Goal: Transaction & Acquisition: Book appointment/travel/reservation

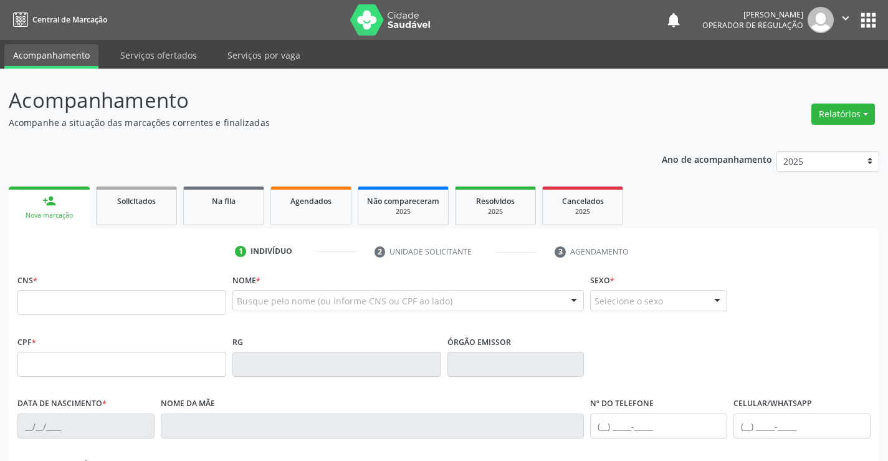
scroll to position [187, 0]
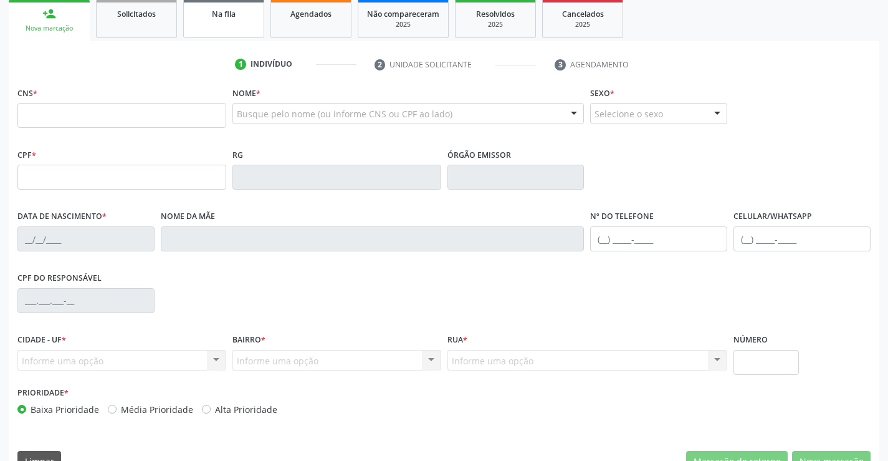
click at [200, 26] on link "Na fila" at bounding box center [223, 18] width 81 height 39
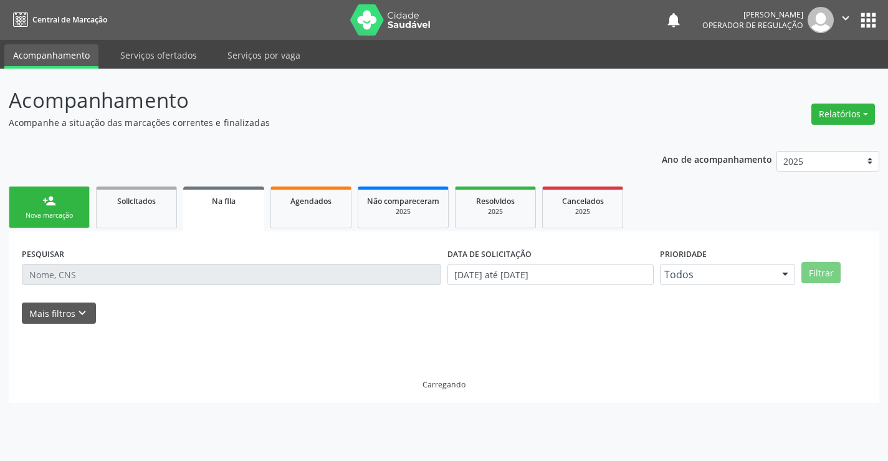
scroll to position [0, 0]
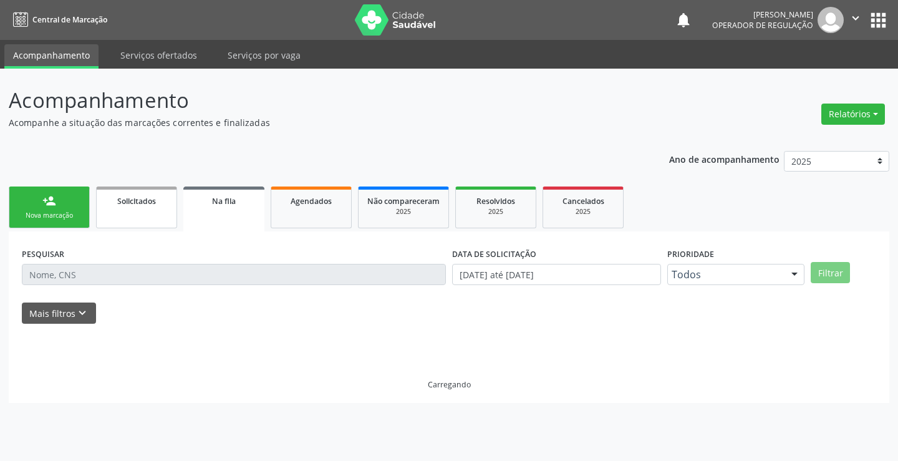
click at [55, 212] on div "Nova marcação" at bounding box center [49, 215] width 62 height 9
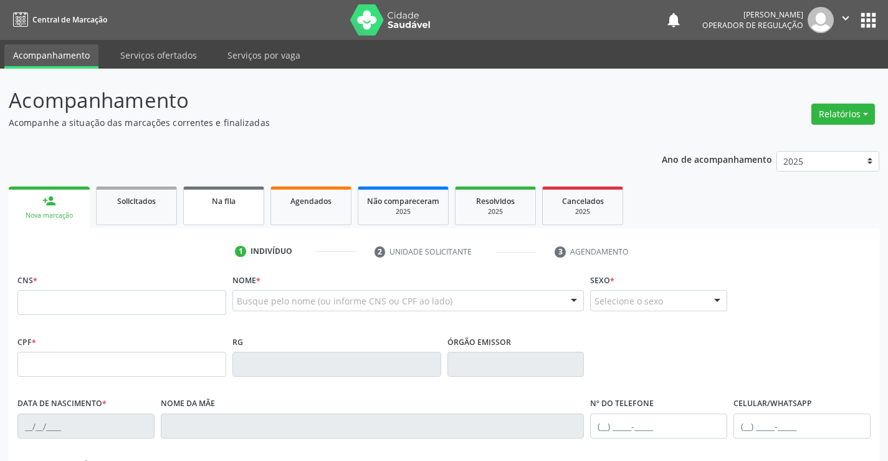
click at [254, 208] on link "Na fila" at bounding box center [223, 205] width 81 height 39
click at [253, 208] on link "Na fila" at bounding box center [223, 205] width 81 height 39
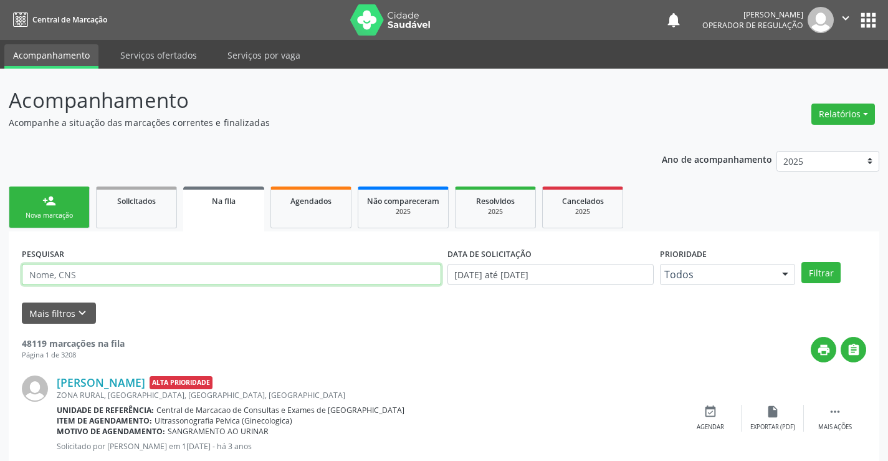
click at [52, 274] on input "text" at bounding box center [231, 274] width 419 height 21
type input "706500353335893"
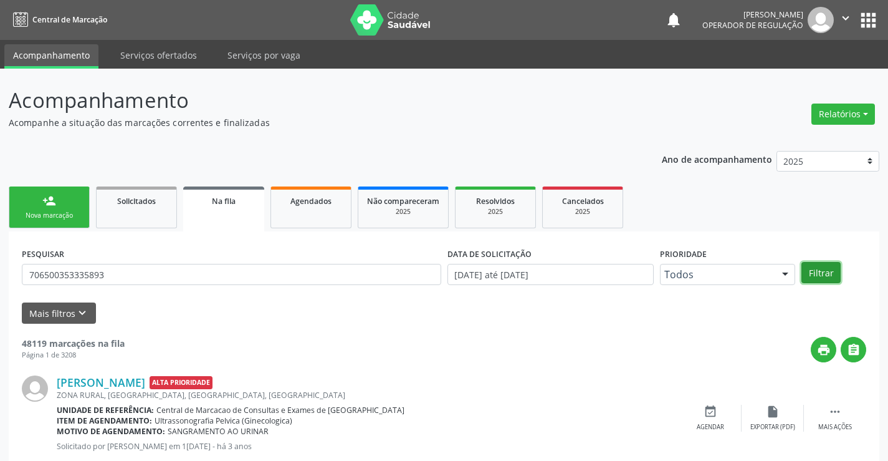
click at [825, 267] on button "Filtrar" at bounding box center [821, 272] width 39 height 21
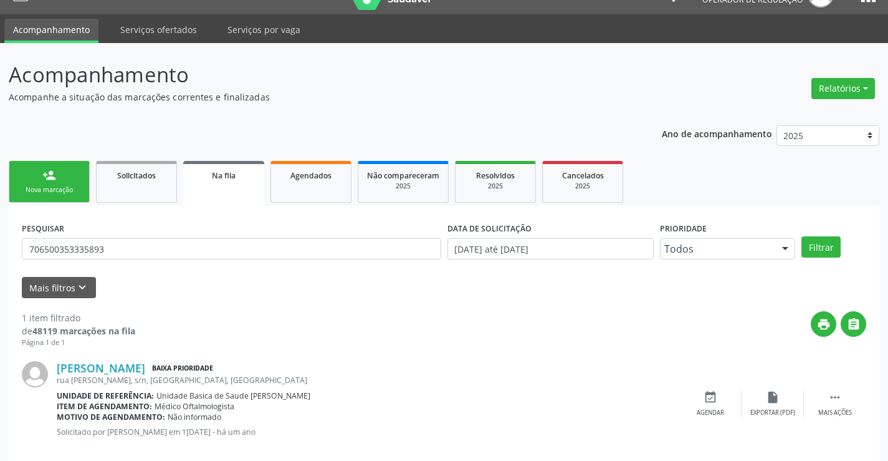
scroll to position [45, 0]
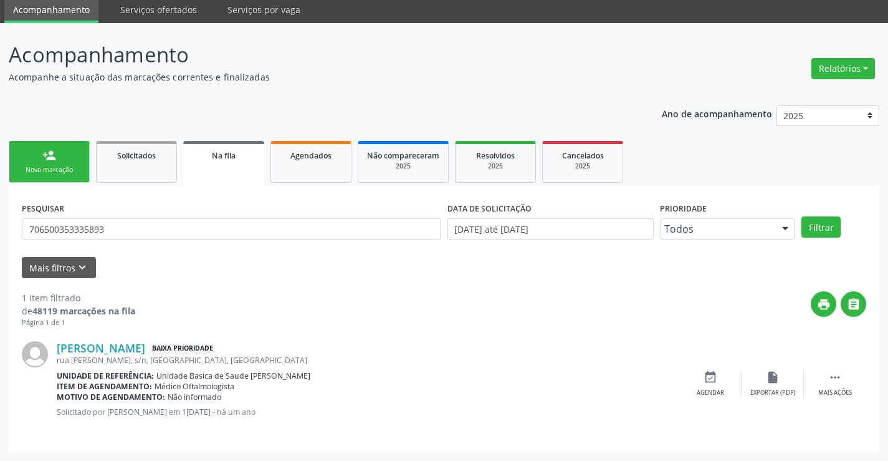
click at [44, 173] on div "Nova marcação" at bounding box center [49, 169] width 62 height 9
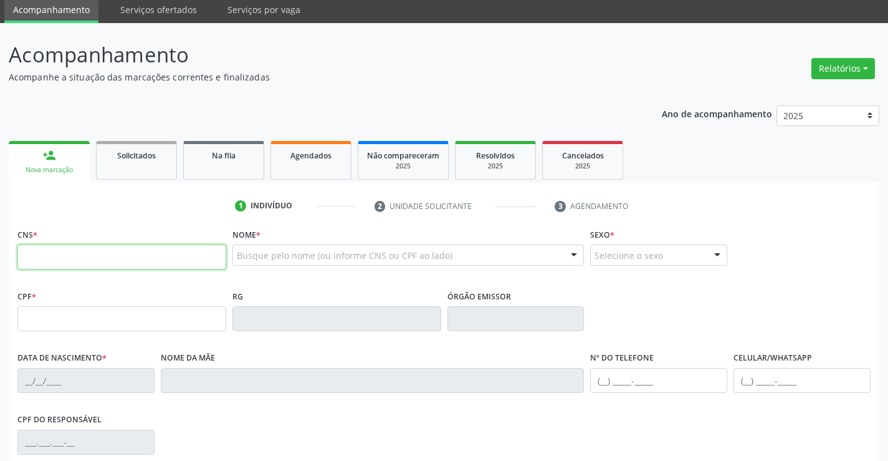
click at [77, 256] on input "text" at bounding box center [121, 256] width 209 height 25
click at [81, 257] on input "text" at bounding box center [121, 256] width 209 height 25
click at [82, 256] on input "text" at bounding box center [121, 256] width 209 height 25
type input "705 0010 0462 2150"
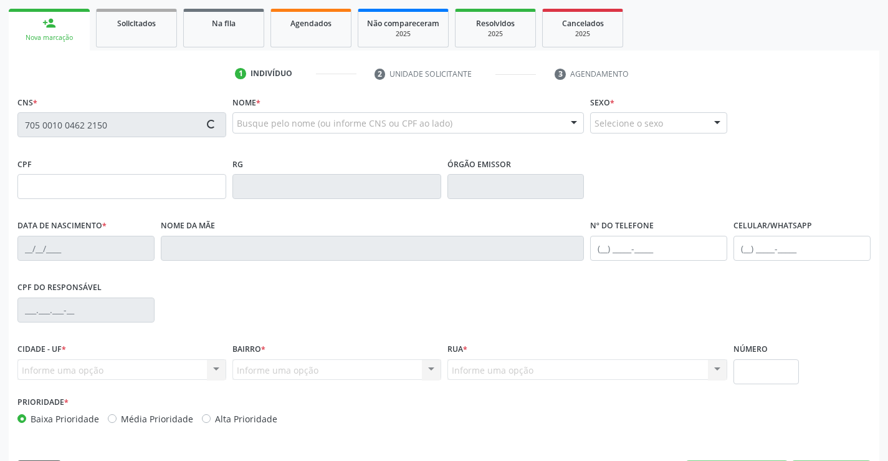
scroll to position [215, 0]
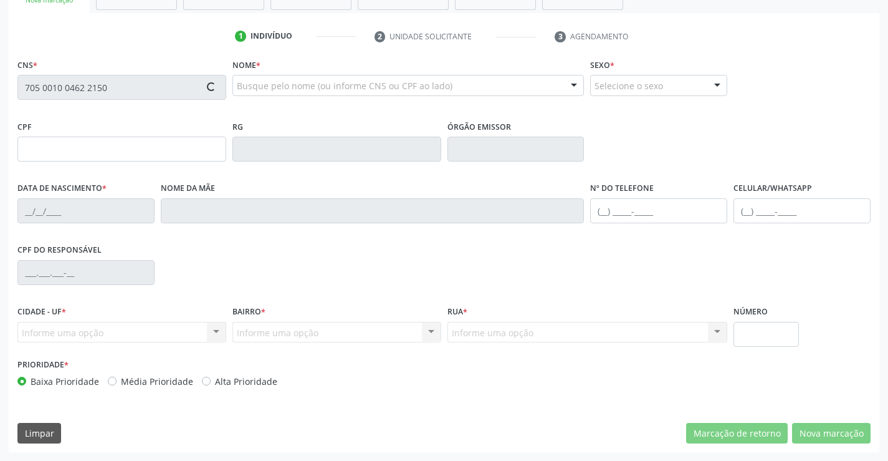
type input "[DATE]"
type input "[PERSON_NAME]"
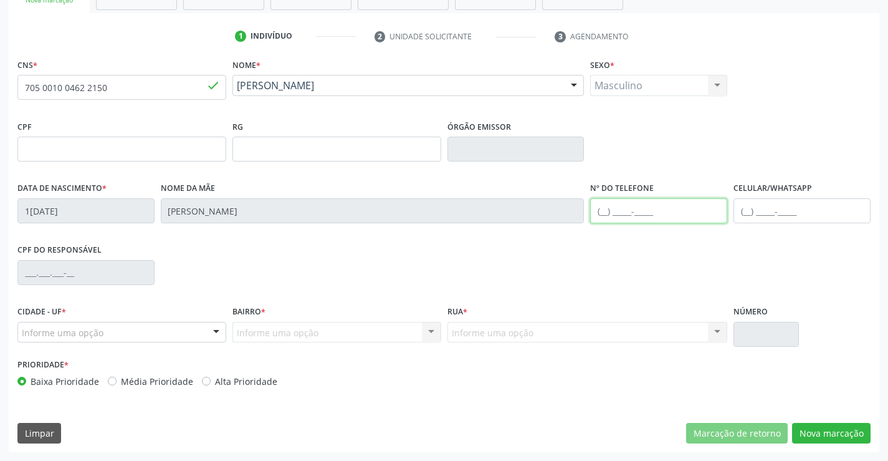
drag, startPoint x: 642, startPoint y: 214, endPoint x: 654, endPoint y: 200, distance: 18.6
click at [653, 203] on input "text" at bounding box center [658, 210] width 137 height 25
type input "(74) 98114-5145"
drag, startPoint x: 191, startPoint y: 326, endPoint x: 135, endPoint y: 323, distance: 56.8
click at [191, 326] on div "Informe uma opção" at bounding box center [121, 332] width 209 height 21
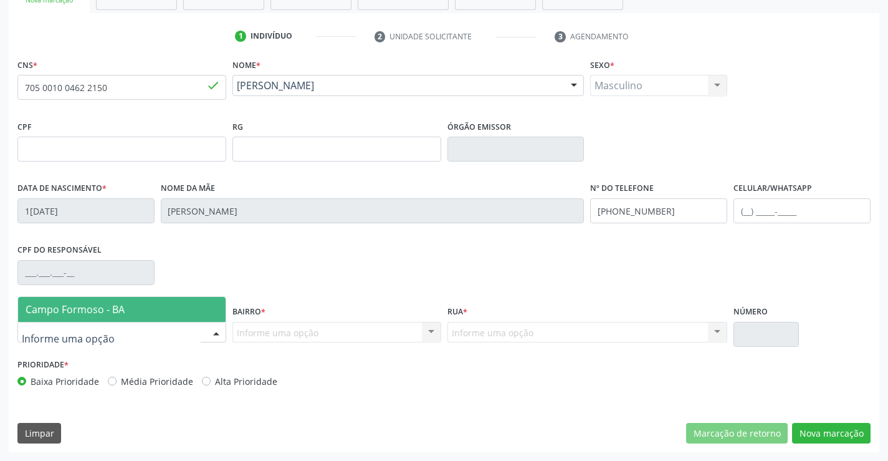
click at [91, 314] on span "Campo Formoso - BA" at bounding box center [75, 309] width 99 height 14
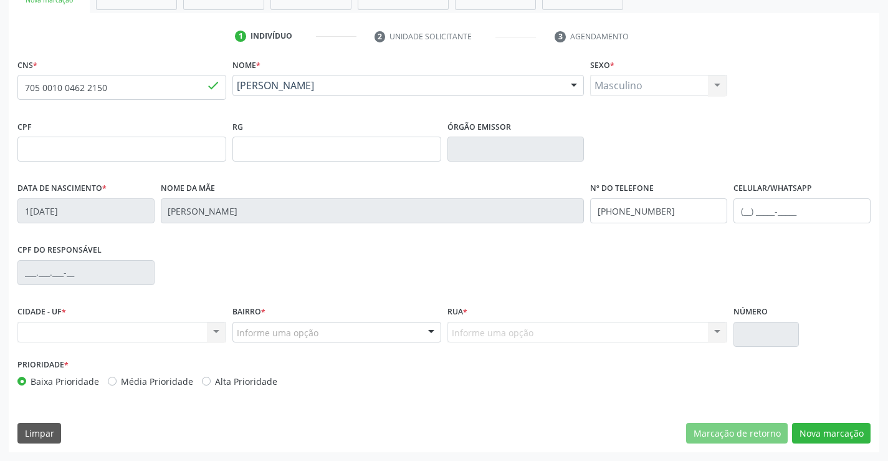
click at [207, 329] on div "Nenhum resultado encontrado para: " " Não há nenhuma opção para ser exibida." at bounding box center [121, 332] width 209 height 21
click at [215, 327] on div "Nenhum resultado encontrado para: " " Não há nenhuma opção para ser exibida." at bounding box center [121, 332] width 209 height 21
click at [218, 330] on div "Nenhum resultado encontrado para: " " Não há nenhuma opção para ser exibida." at bounding box center [121, 332] width 209 height 21
click at [217, 330] on div "Nenhum resultado encontrado para: " " Não há nenhuma opção para ser exibida." at bounding box center [121, 332] width 209 height 21
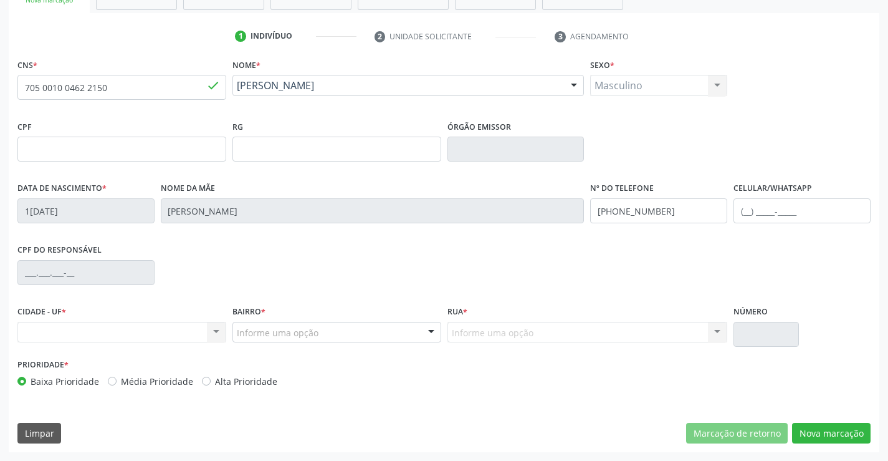
click at [216, 330] on div "Nenhum resultado encontrado para: " " Não há nenhuma opção para ser exibida." at bounding box center [121, 332] width 209 height 21
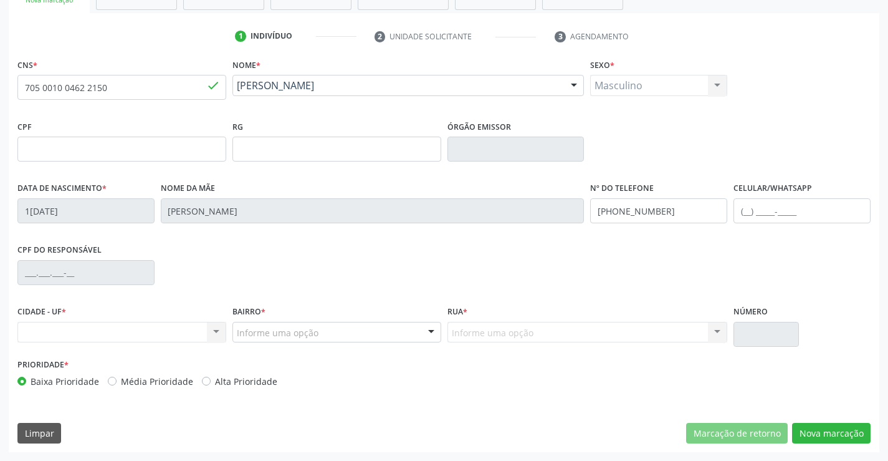
click at [216, 330] on div "Nenhum resultado encontrado para: " " Não há nenhuma opção para ser exibida." at bounding box center [121, 332] width 209 height 21
click at [214, 329] on div "Nenhum resultado encontrado para: " " Não há nenhuma opção para ser exibida." at bounding box center [121, 332] width 209 height 21
click at [430, 327] on div at bounding box center [431, 332] width 19 height 21
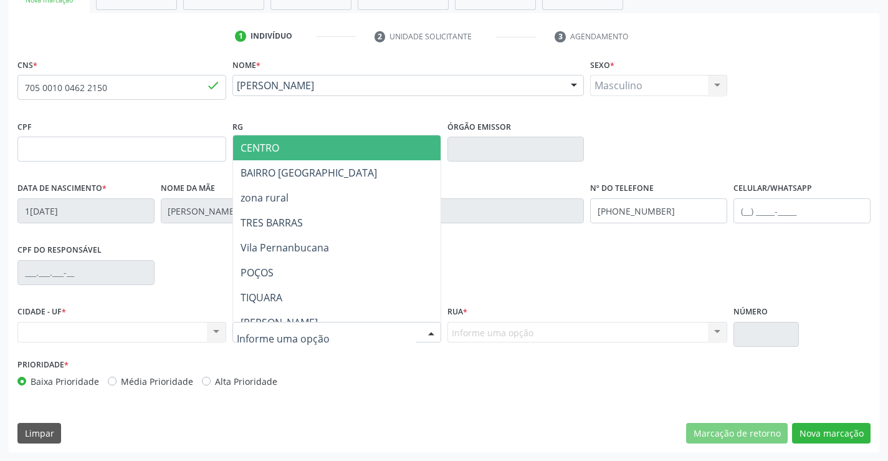
click at [214, 330] on div "Nenhum resultado encontrado para: " " Não há nenhuma opção para ser exibida." at bounding box center [121, 332] width 209 height 21
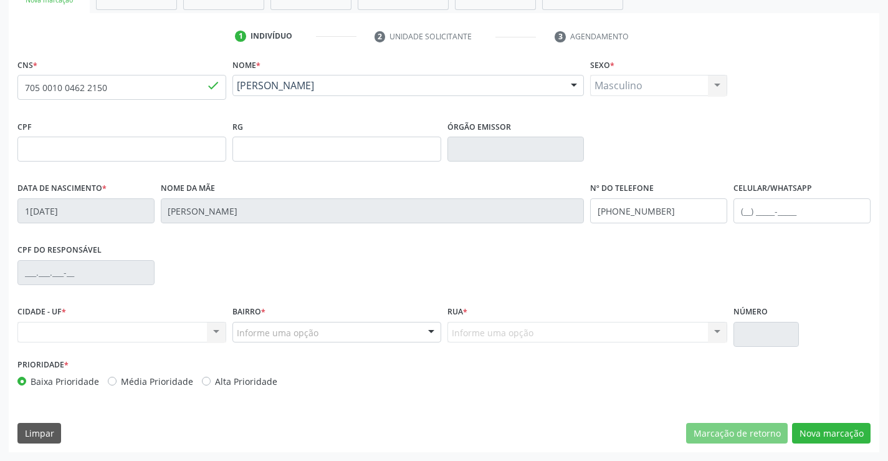
click at [214, 330] on div "Nenhum resultado encontrado para: " " Não há nenhuma opção para ser exibida." at bounding box center [121, 332] width 209 height 21
click at [217, 329] on div "Nenhum resultado encontrado para: " " Não há nenhuma opção para ser exibida." at bounding box center [121, 332] width 209 height 21
click at [145, 334] on div "Nenhum resultado encontrado para: " " Não há nenhuma opção para ser exibida." at bounding box center [121, 332] width 209 height 21
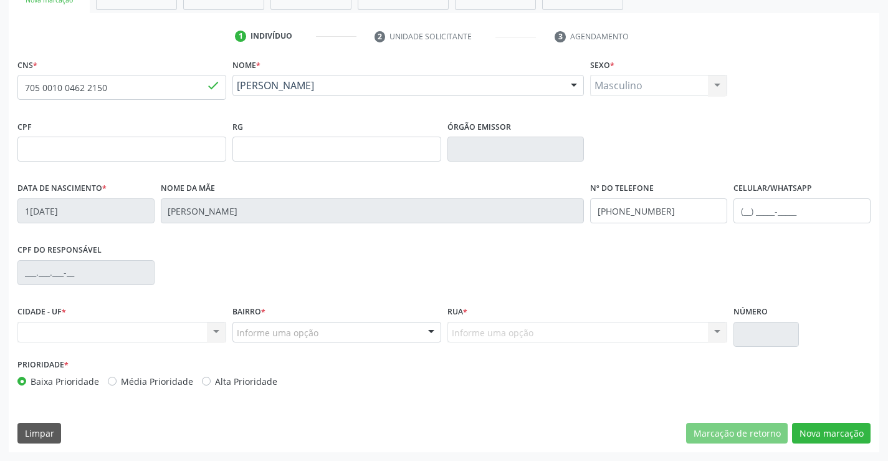
drag, startPoint x: 145, startPoint y: 334, endPoint x: 176, endPoint y: 331, distance: 31.3
click at [154, 334] on div "Nenhum resultado encontrado para: " " Não há nenhuma opção para ser exibida." at bounding box center [121, 332] width 209 height 21
click at [182, 317] on div "CIDADE - UF * Nenhum resultado encontrado para: " " Não há nenhuma opção para s…" at bounding box center [121, 322] width 209 height 40
click at [186, 318] on div "CIDADE - UF * Nenhum resultado encontrado para: " " Não há nenhuma opção para s…" at bounding box center [121, 322] width 209 height 40
click at [199, 313] on div "CIDADE - UF * Nenhum resultado encontrado para: " " Não há nenhuma opção para s…" at bounding box center [121, 322] width 209 height 40
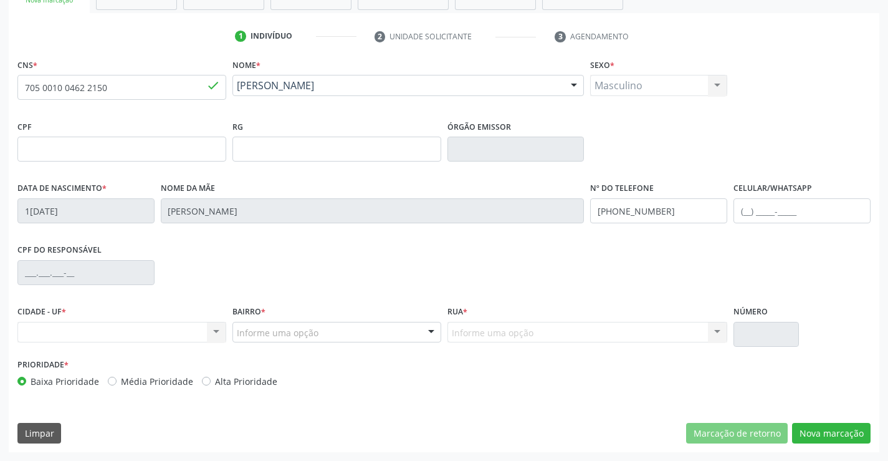
click at [199, 313] on div "CIDADE - UF * Nenhum resultado encontrado para: " " Não há nenhuma opção para s…" at bounding box center [121, 322] width 209 height 40
drag, startPoint x: 199, startPoint y: 318, endPoint x: 199, endPoint y: 336, distance: 18.1
click at [199, 336] on div "CIDADE - UF * Nenhum resultado encontrado para: " " Não há nenhuma opção para s…" at bounding box center [121, 322] width 209 height 40
click at [204, 328] on div "Nenhum resultado encontrado para: " " Não há nenhuma opção para ser exibida." at bounding box center [121, 332] width 209 height 21
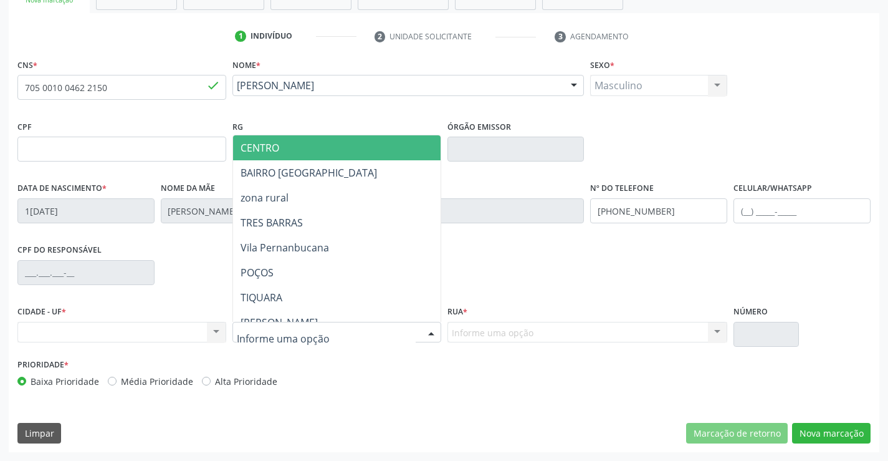
click at [433, 328] on div at bounding box center [431, 332] width 19 height 21
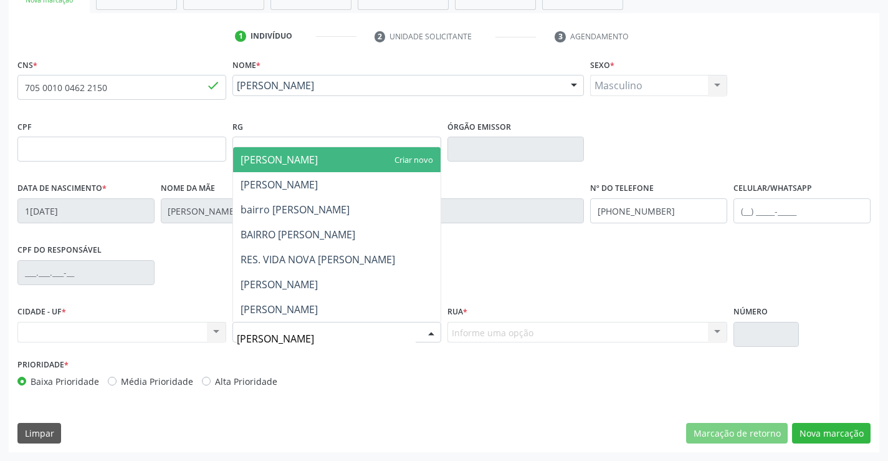
type input "[PERSON_NAME]"
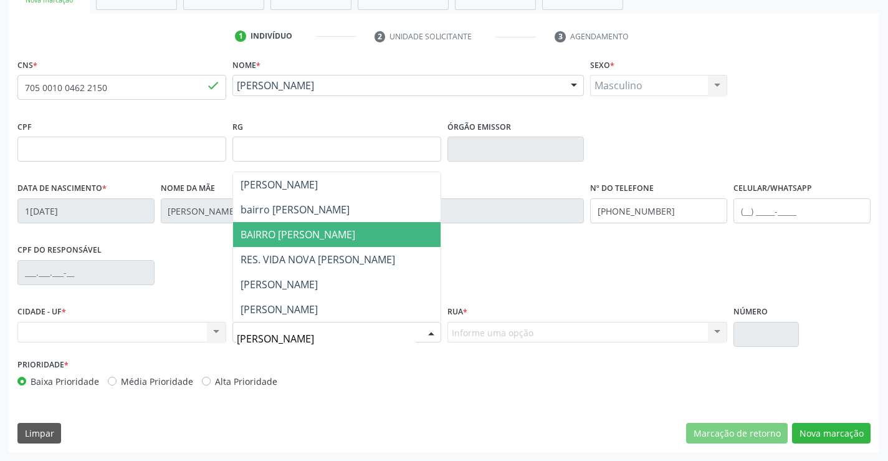
drag, startPoint x: 294, startPoint y: 237, endPoint x: 430, endPoint y: 292, distance: 146.8
click at [300, 237] on span "BAIRRO [PERSON_NAME]" at bounding box center [298, 234] width 115 height 14
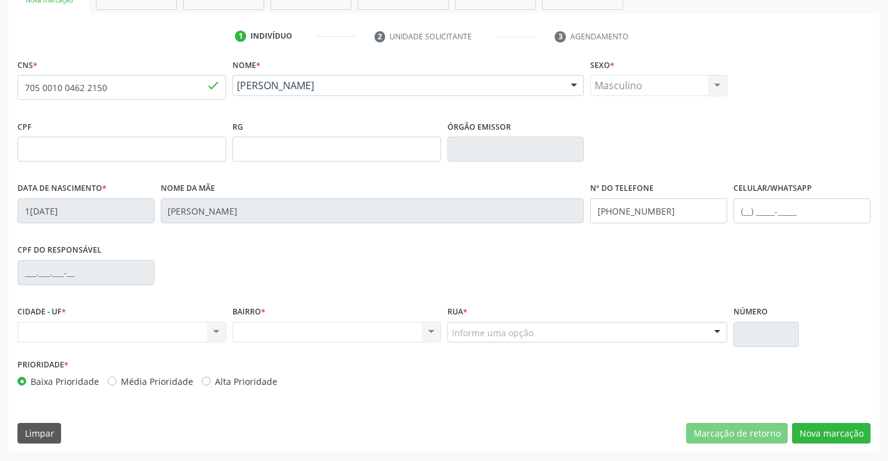
click at [435, 329] on div "Nenhum resultado encontrado para: " " Não há nenhuma opção para ser exibida." at bounding box center [336, 332] width 209 height 21
click at [426, 329] on div "Nenhum resultado encontrado para: " " Não há nenhuma opção para ser exibida." at bounding box center [336, 332] width 209 height 21
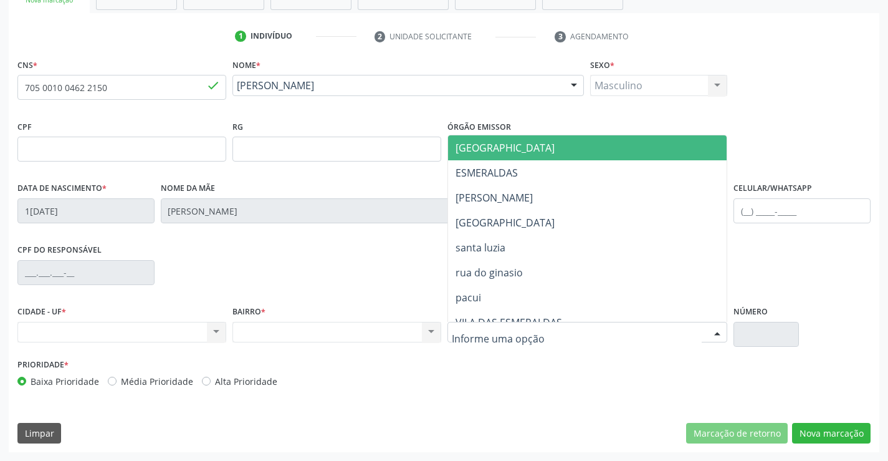
drag, startPoint x: 504, startPoint y: 339, endPoint x: 510, endPoint y: 337, distance: 7.1
click at [506, 339] on div at bounding box center [588, 332] width 280 height 21
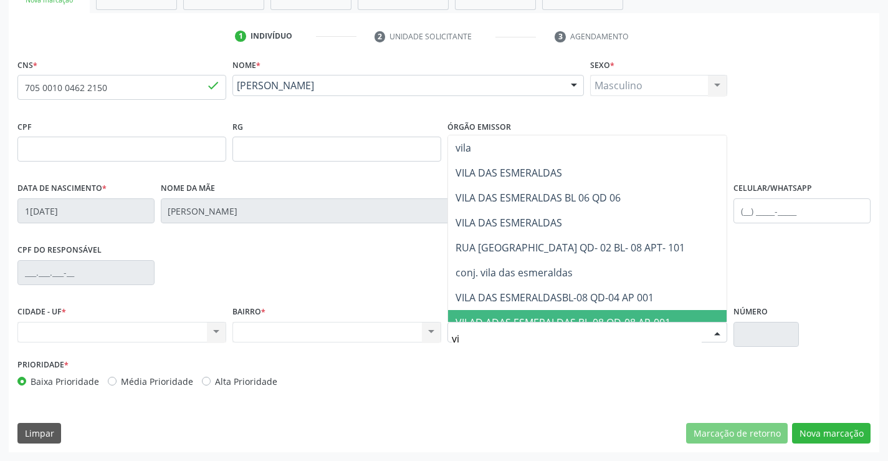
type input "v"
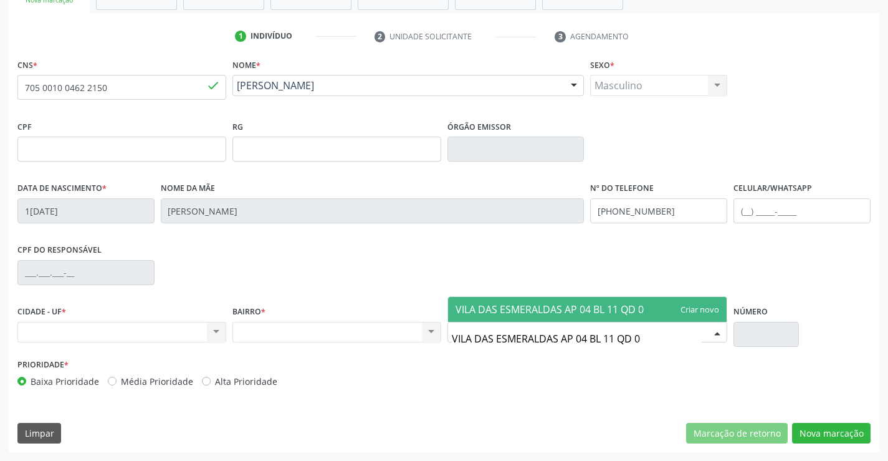
type input "VILA DAS ESMERALDAS AP 04 BL 11 QD 03"
click at [603, 305] on span "VILA DAS ESMERALDAS AP 04 BL 11 QD 03" at bounding box center [553, 309] width 194 height 14
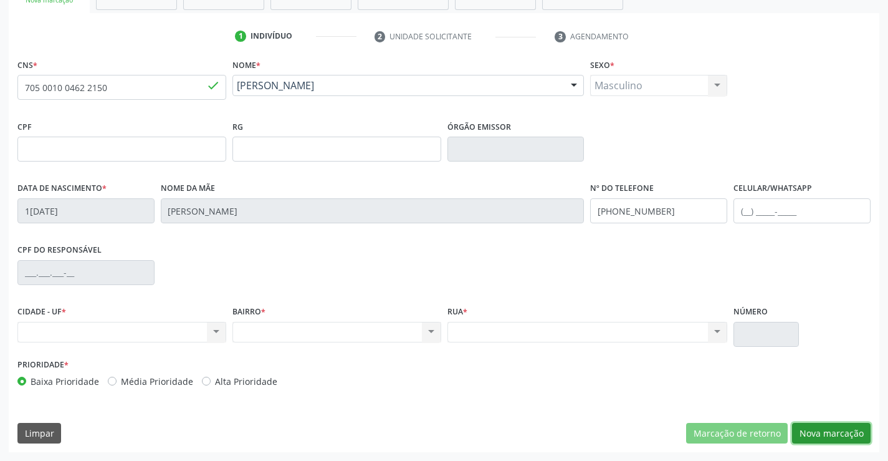
click at [828, 434] on button "Nova marcação" at bounding box center [831, 433] width 79 height 21
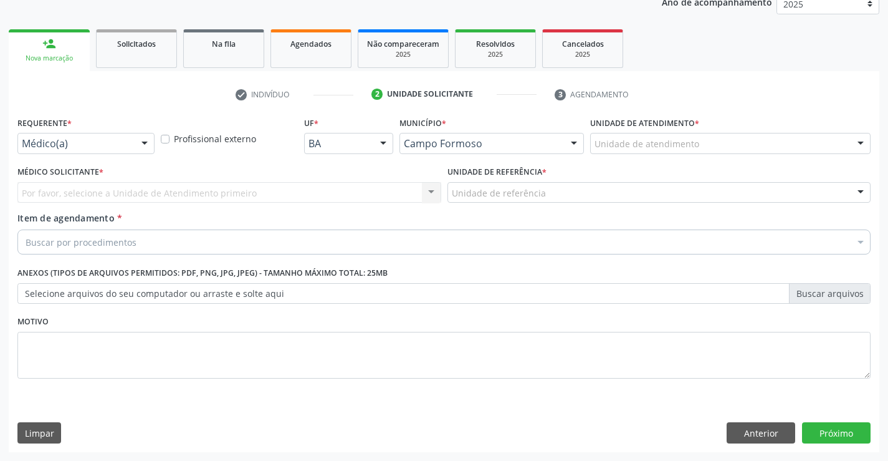
scroll to position [157, 0]
click at [130, 144] on div "Médico(a)" at bounding box center [85, 143] width 137 height 21
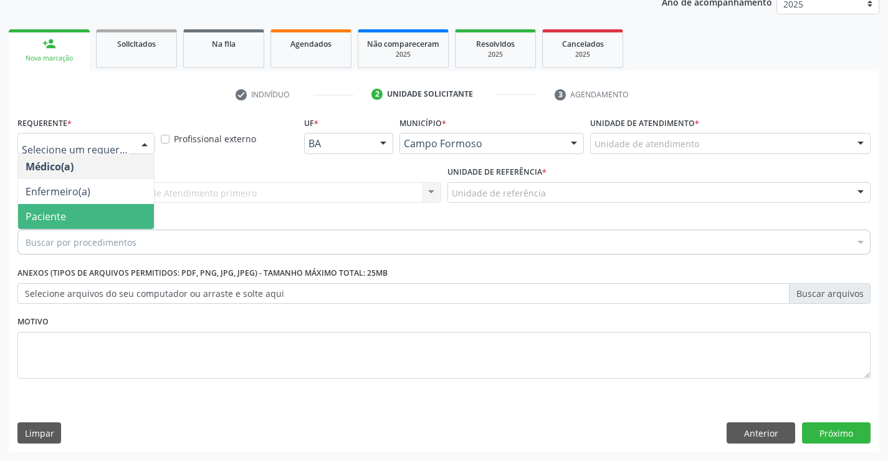
drag, startPoint x: 76, startPoint y: 218, endPoint x: 176, endPoint y: 198, distance: 101.6
click at [79, 217] on span "Paciente" at bounding box center [86, 216] width 136 height 25
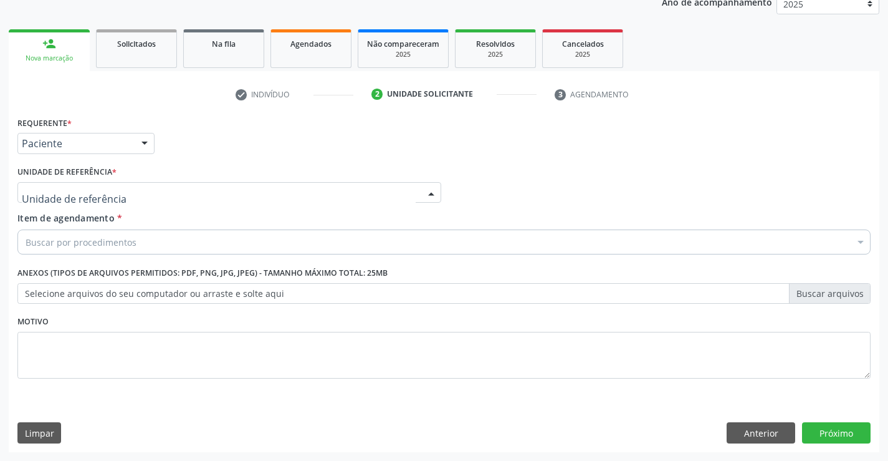
drag, startPoint x: 216, startPoint y: 193, endPoint x: 180, endPoint y: 211, distance: 41.0
click at [216, 193] on div at bounding box center [229, 192] width 424 height 21
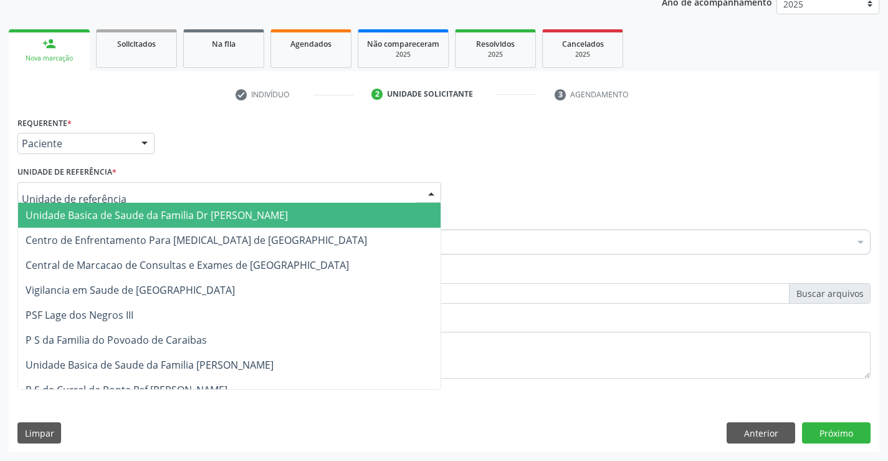
drag, startPoint x: 171, startPoint y: 214, endPoint x: 180, endPoint y: 221, distance: 11.1
click at [171, 214] on span "Unidade Basica de Saude da Familia Dr [PERSON_NAME]" at bounding box center [157, 215] width 262 height 14
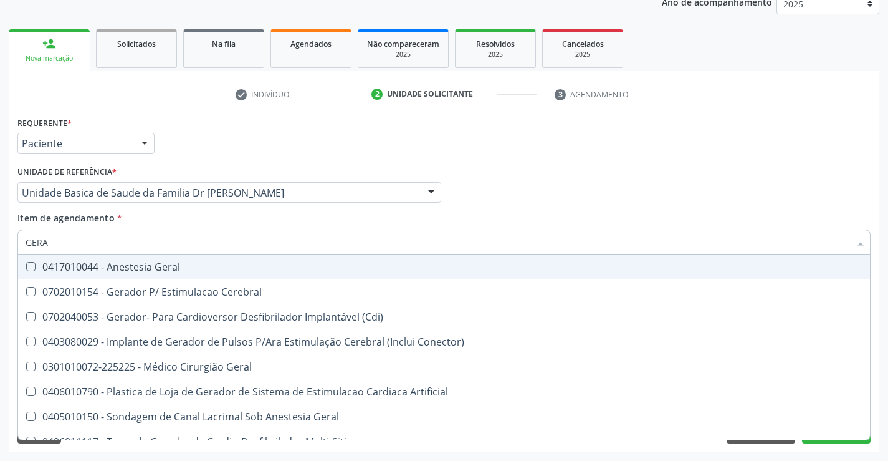
type input "GERAL"
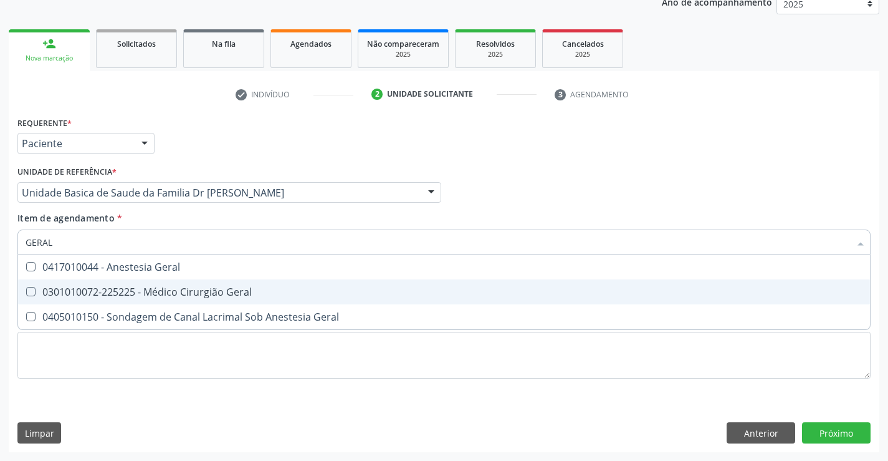
drag, startPoint x: 171, startPoint y: 292, endPoint x: 217, endPoint y: 349, distance: 72.7
click at [173, 292] on div "0301010072-225225 - Médico Cirurgião Geral" at bounding box center [444, 292] width 837 height 10
checkbox Geral "true"
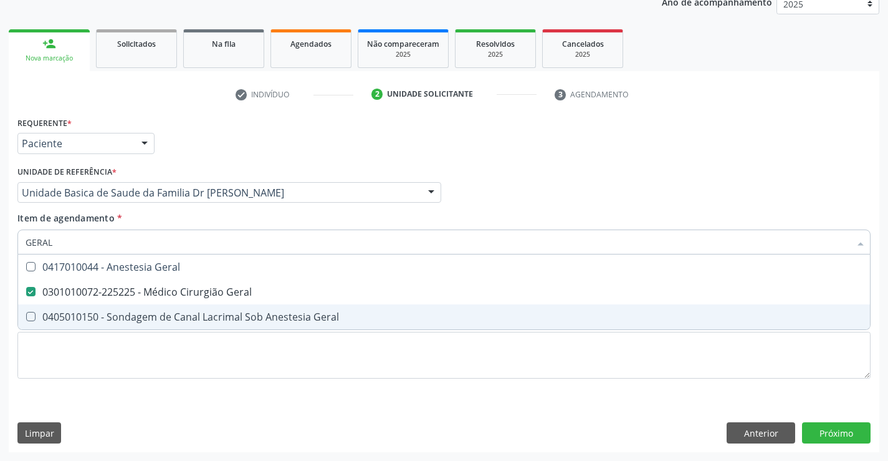
click at [223, 393] on div "Requerente * Paciente Médico(a) Enfermeiro(a) Paciente Nenhum resultado encontr…" at bounding box center [443, 254] width 853 height 282
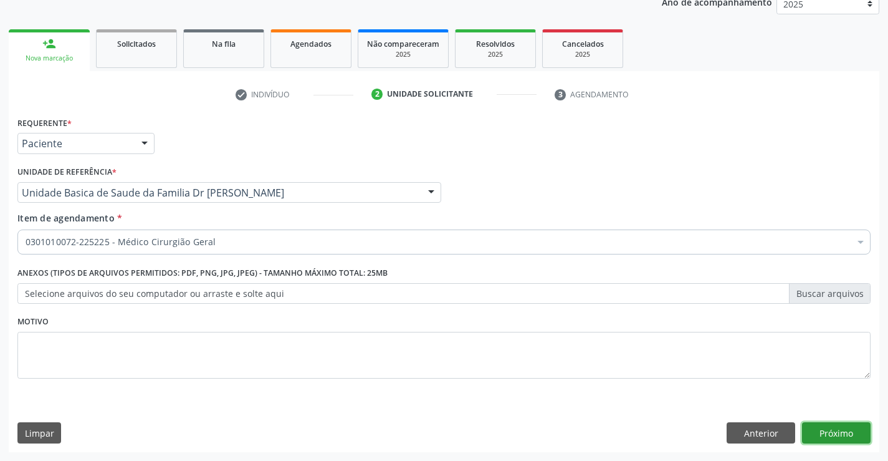
click at [850, 433] on button "Próximo" at bounding box center [836, 432] width 69 height 21
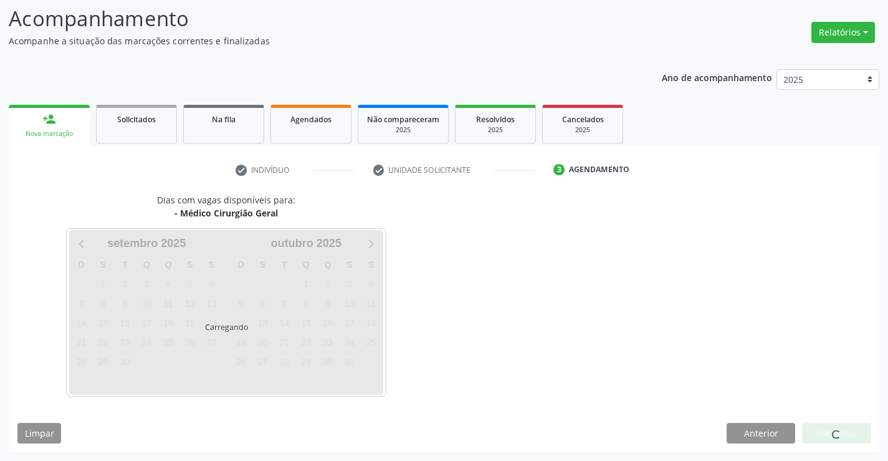
scroll to position [82, 0]
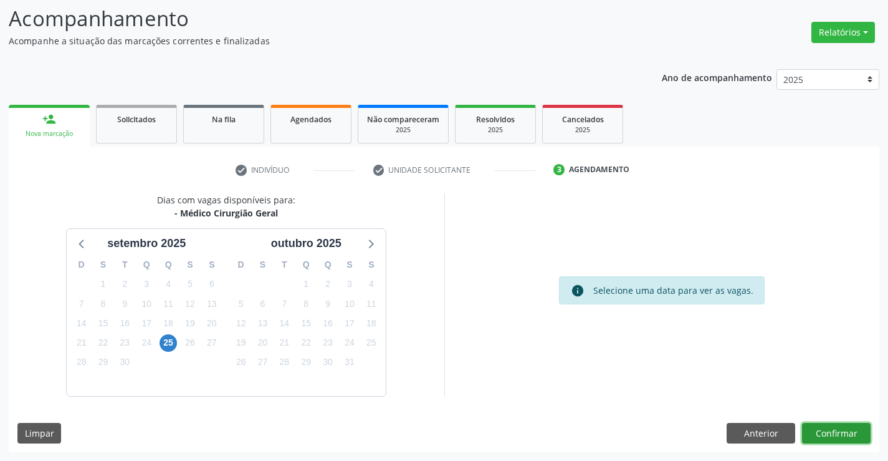
click at [847, 431] on button "Confirmar" at bounding box center [836, 433] width 69 height 21
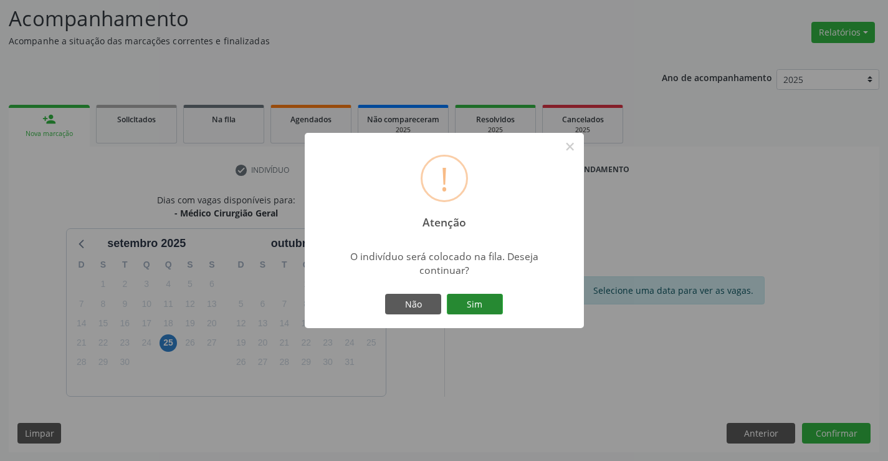
click at [474, 300] on button "Sim" at bounding box center [475, 304] width 56 height 21
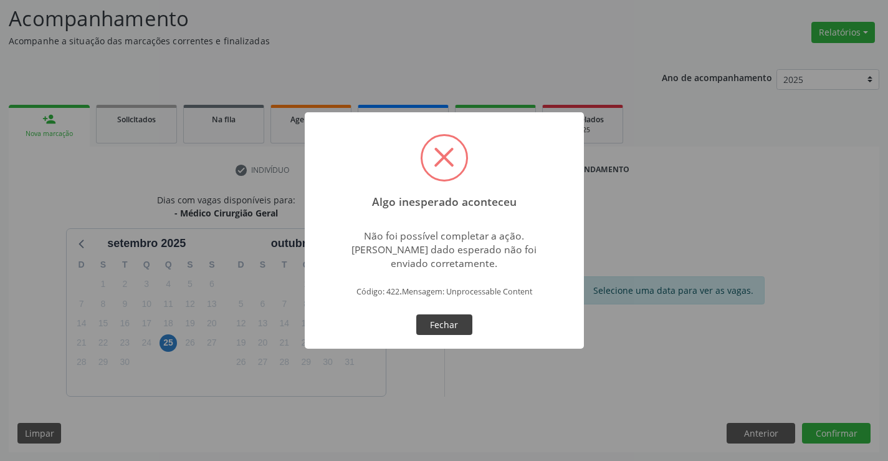
click at [434, 323] on button "Fechar" at bounding box center [444, 324] width 56 height 21
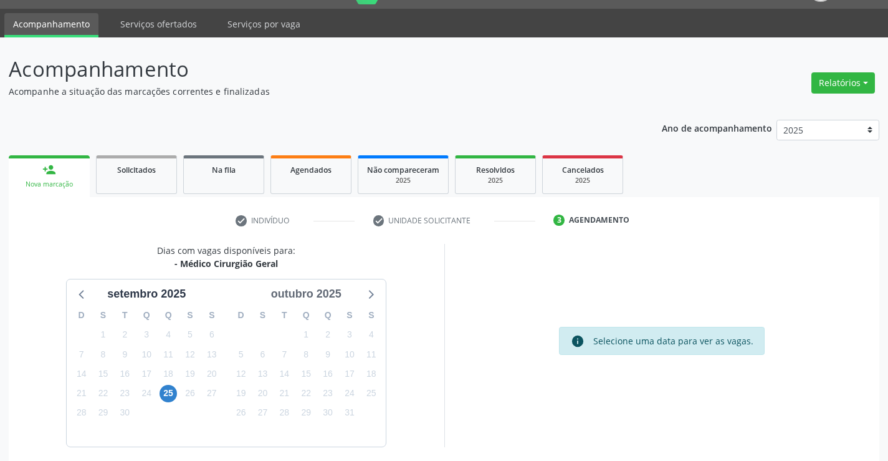
scroll to position [0, 0]
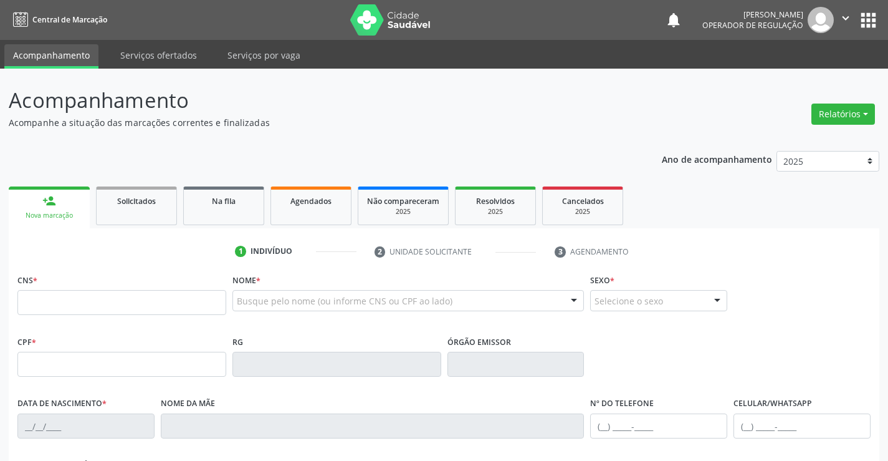
drag, startPoint x: 76, startPoint y: 301, endPoint x: 92, endPoint y: 304, distance: 15.9
click at [86, 304] on input "text" at bounding box center [121, 302] width 209 height 25
type input "705 0010 0462 2150"
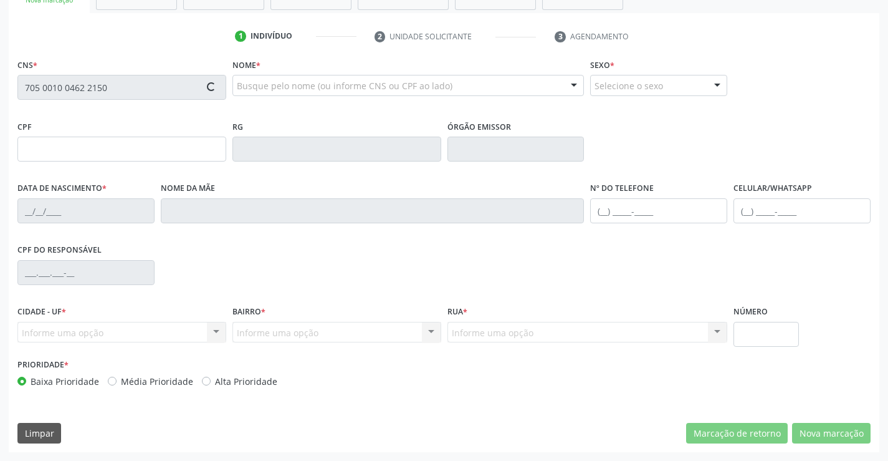
type input "[DATE]"
type input "[PERSON_NAME]"
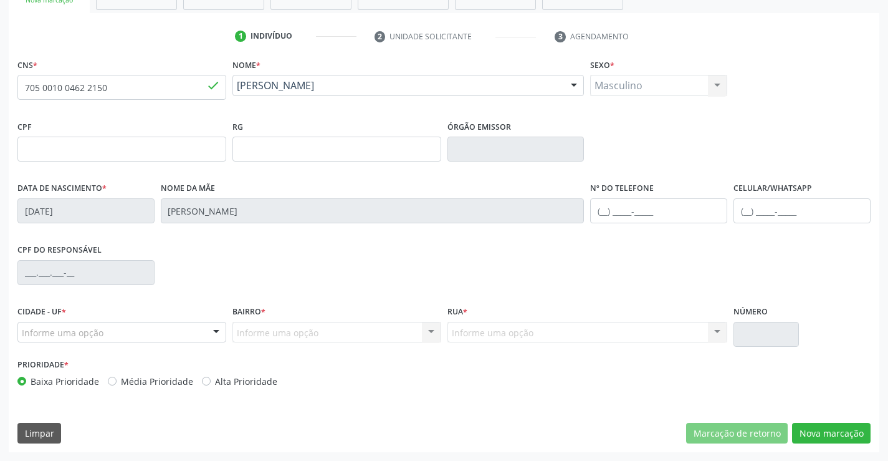
click at [210, 327] on div at bounding box center [216, 332] width 19 height 21
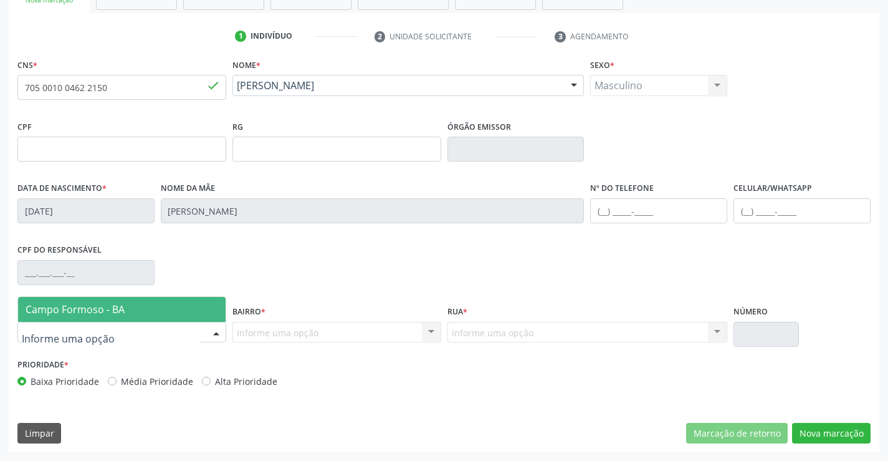
click at [107, 307] on span "Campo Formoso - BA" at bounding box center [75, 309] width 99 height 14
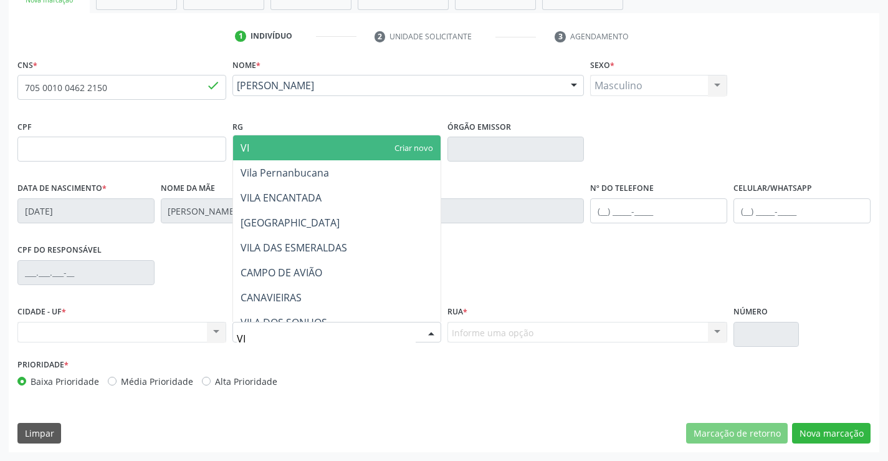
type input "V"
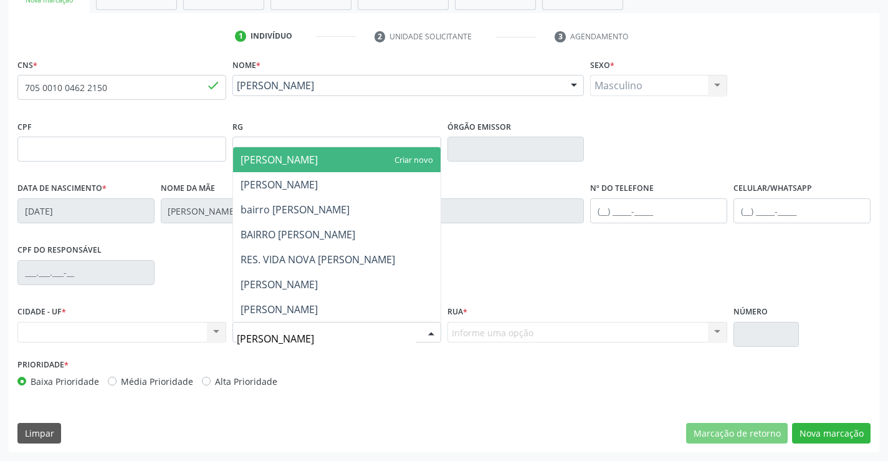
type input "[PERSON_NAME]"
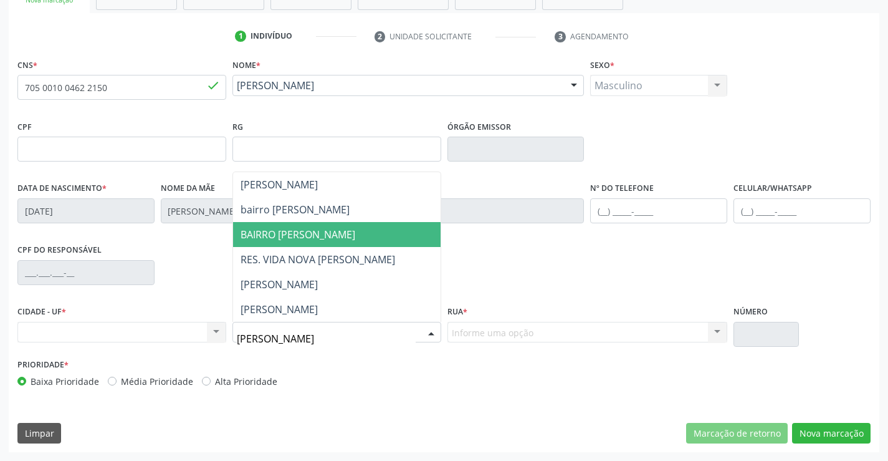
drag, startPoint x: 285, startPoint y: 236, endPoint x: 525, endPoint y: 325, distance: 256.6
click at [287, 236] on span "BAIRRO [PERSON_NAME]" at bounding box center [298, 234] width 115 height 14
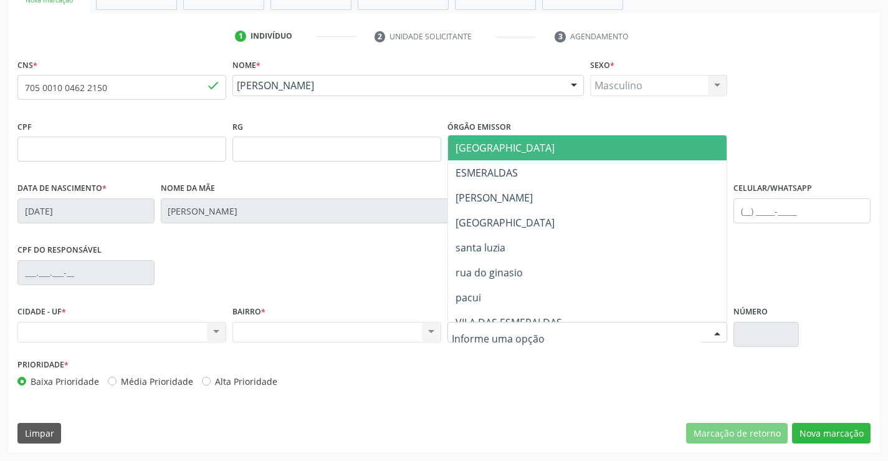
click at [717, 329] on div at bounding box center [717, 332] width 19 height 21
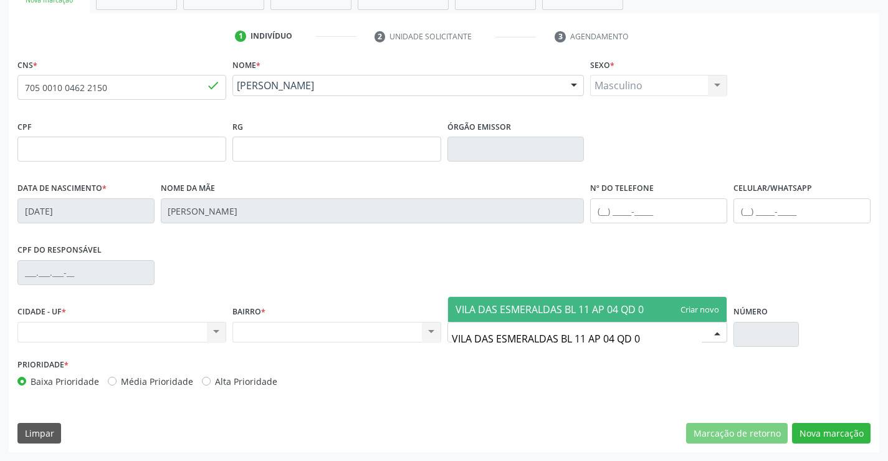
type input "VILA DAS ESMERALDAS BL 11 AP 04 QD 03"
click at [617, 309] on span "VILA DAS ESMERALDAS BL 11 AP 04 QD 03" at bounding box center [553, 309] width 194 height 14
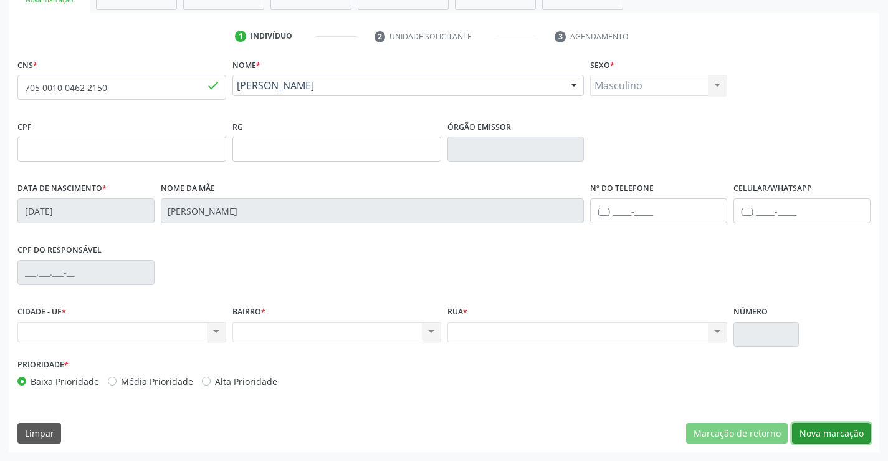
click at [858, 431] on button "Nova marcação" at bounding box center [831, 433] width 79 height 21
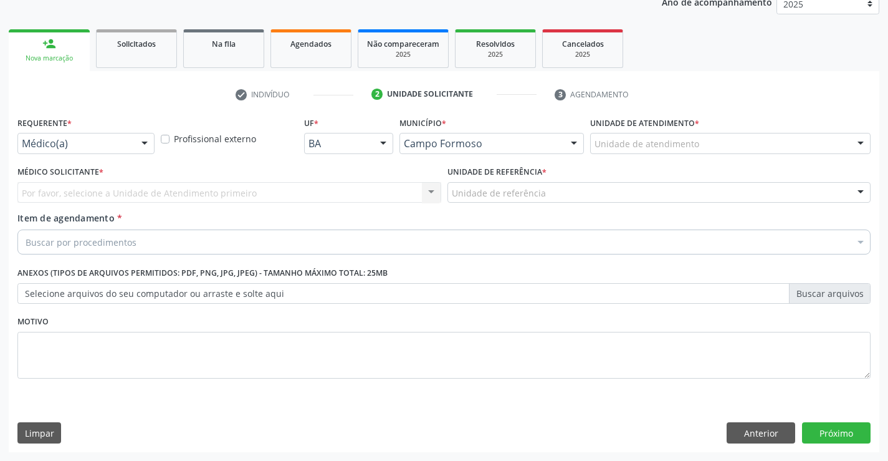
scroll to position [157, 0]
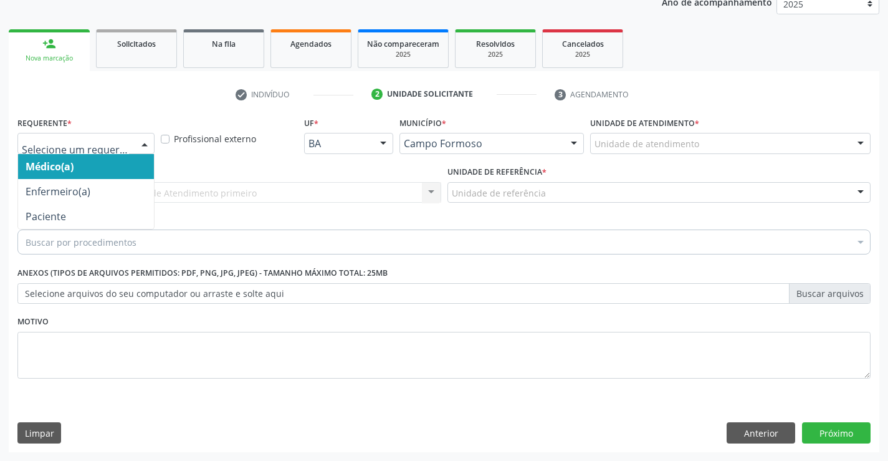
click at [133, 143] on div "Médico(a) Enfermeiro(a) Paciente Nenhum resultado encontrado para: " " Não há n…" at bounding box center [85, 143] width 137 height 21
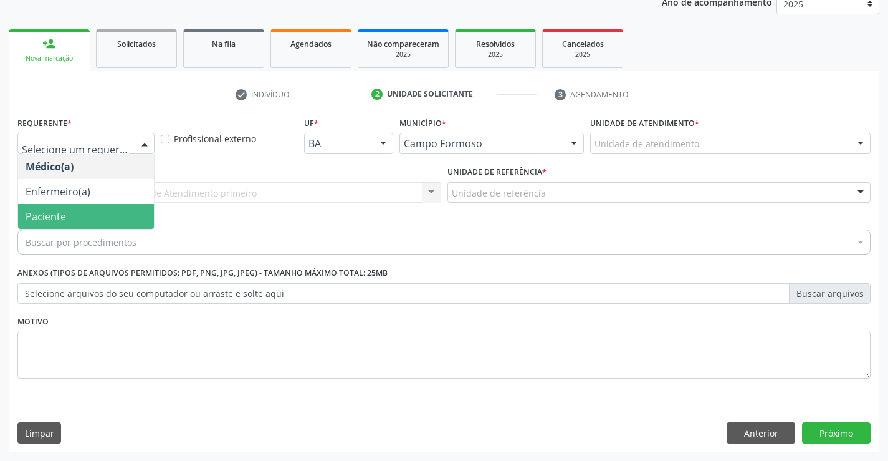
click at [65, 218] on span "Paciente" at bounding box center [86, 216] width 136 height 25
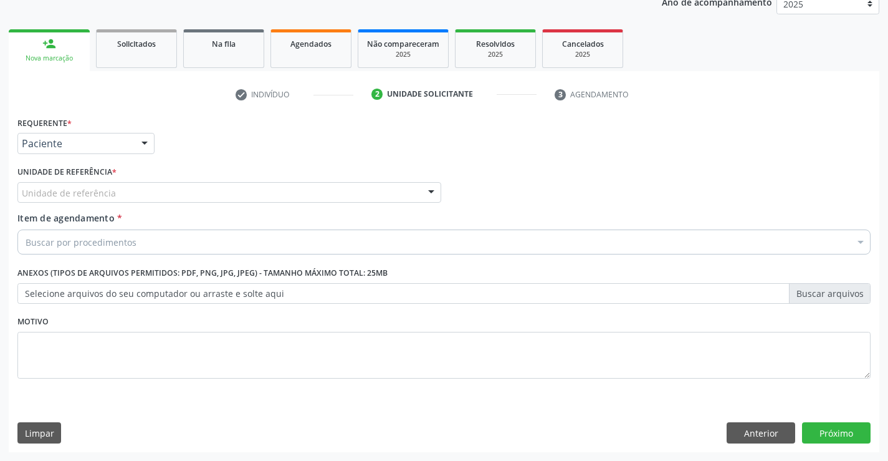
click at [193, 184] on div "Unidade de referência" at bounding box center [229, 192] width 424 height 21
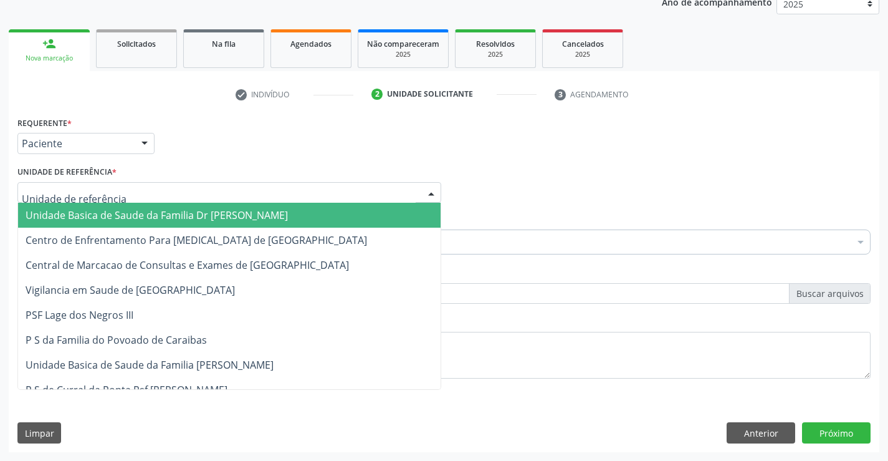
drag, startPoint x: 161, startPoint y: 218, endPoint x: 178, endPoint y: 226, distance: 18.4
click at [163, 220] on span "Unidade Basica de Saude da Familia Dr [PERSON_NAME]" at bounding box center [157, 215] width 262 height 14
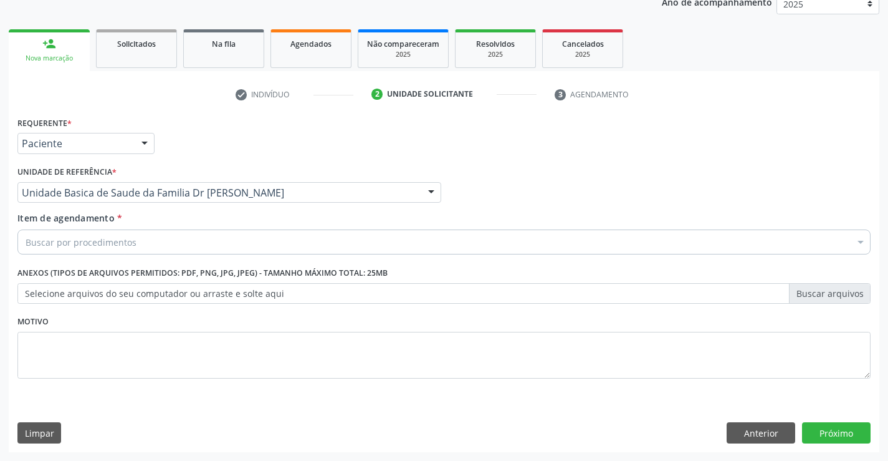
click at [160, 242] on div "Buscar por procedimentos" at bounding box center [443, 241] width 853 height 25
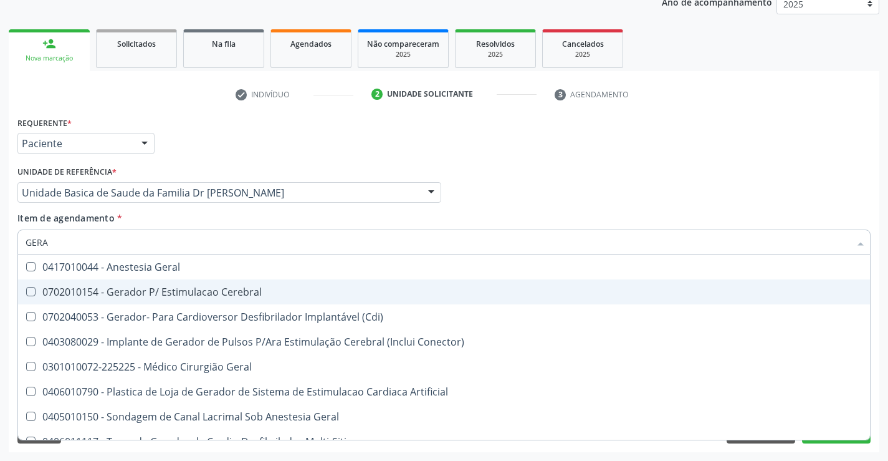
type input "GERAL"
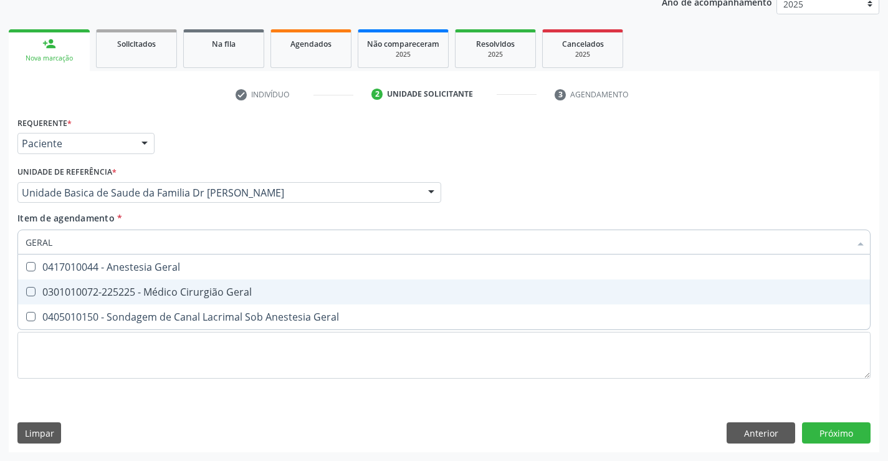
click at [196, 292] on div "0301010072-225225 - Médico Cirurgião Geral" at bounding box center [444, 292] width 837 height 10
checkbox Geral "true"
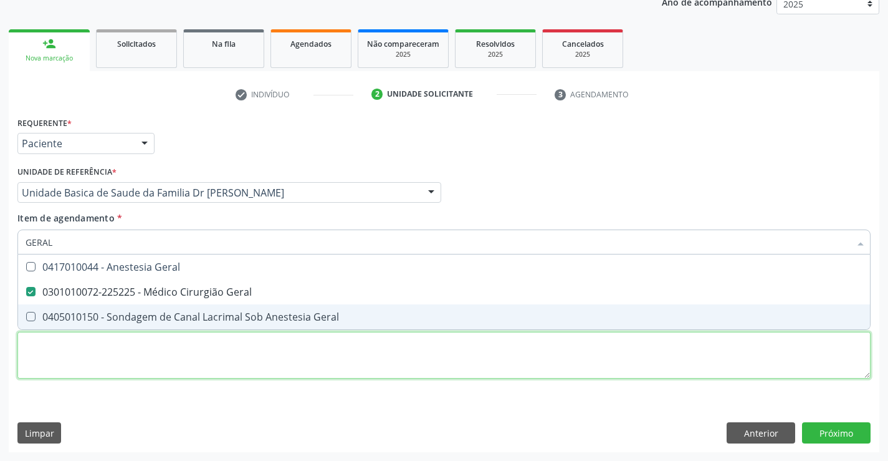
click at [297, 361] on div "Requerente * Paciente Médico(a) Enfermeiro(a) Paciente Nenhum resultado encontr…" at bounding box center [443, 254] width 853 height 282
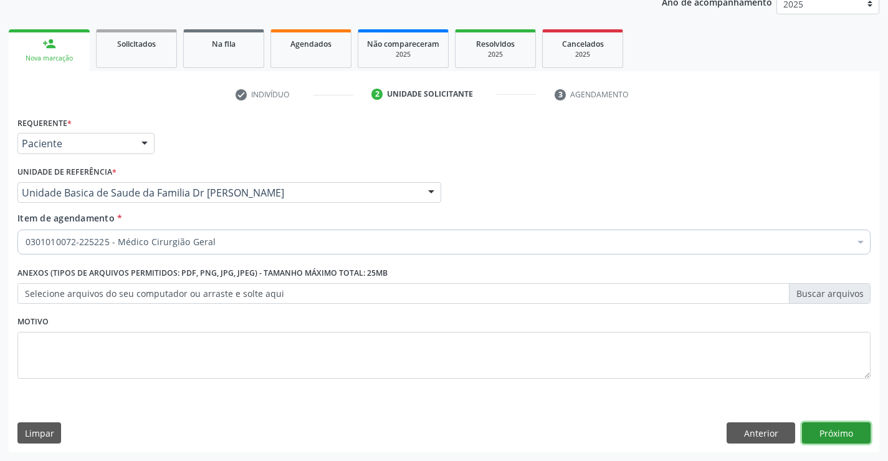
click at [823, 431] on button "Próximo" at bounding box center [836, 432] width 69 height 21
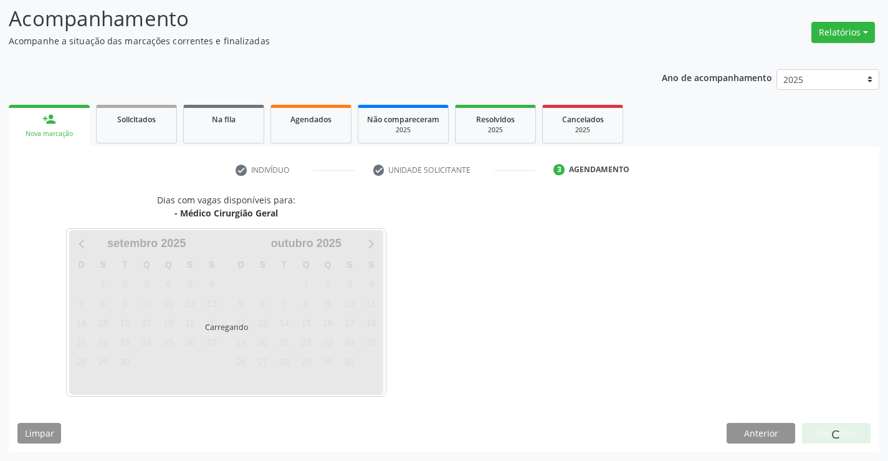
scroll to position [82, 0]
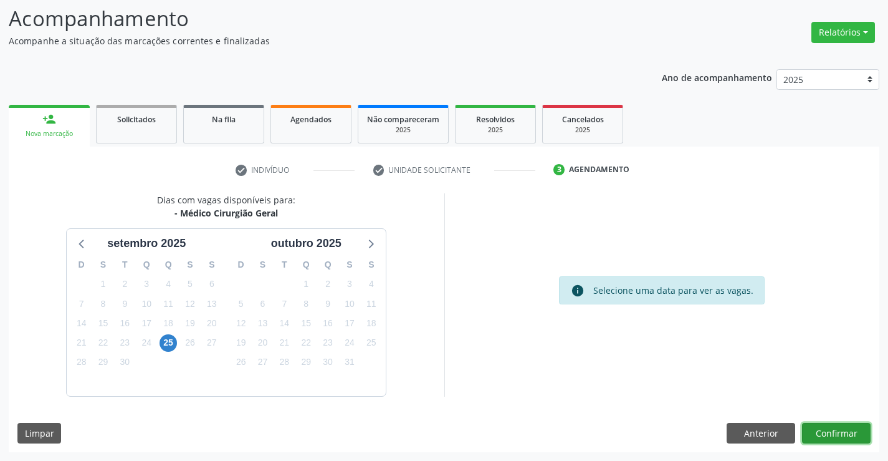
click at [830, 430] on button "Confirmar" at bounding box center [836, 433] width 69 height 21
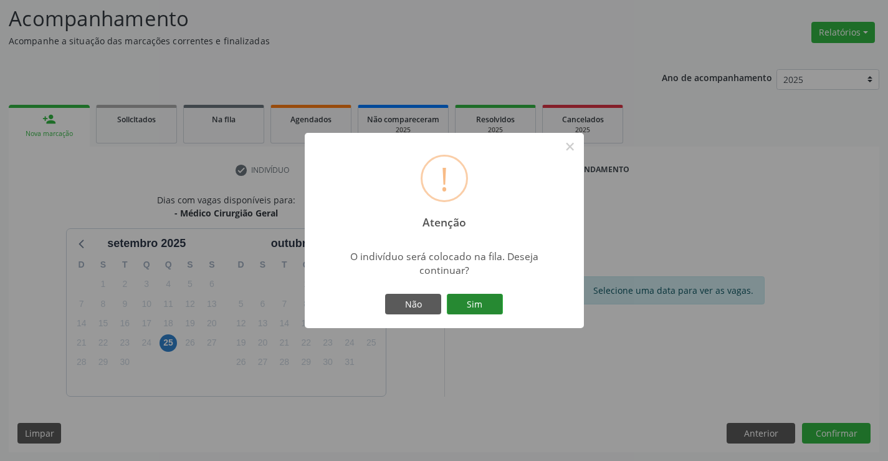
click at [479, 305] on button "Sim" at bounding box center [475, 304] width 56 height 21
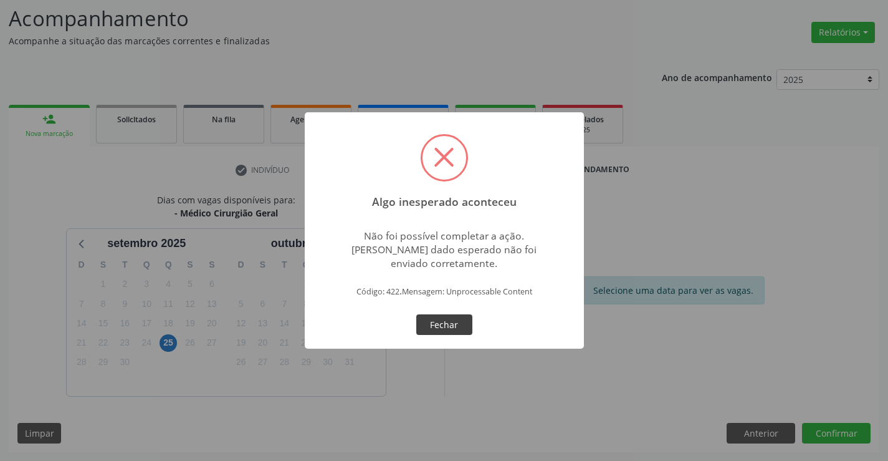
click at [457, 319] on button "Fechar" at bounding box center [444, 324] width 56 height 21
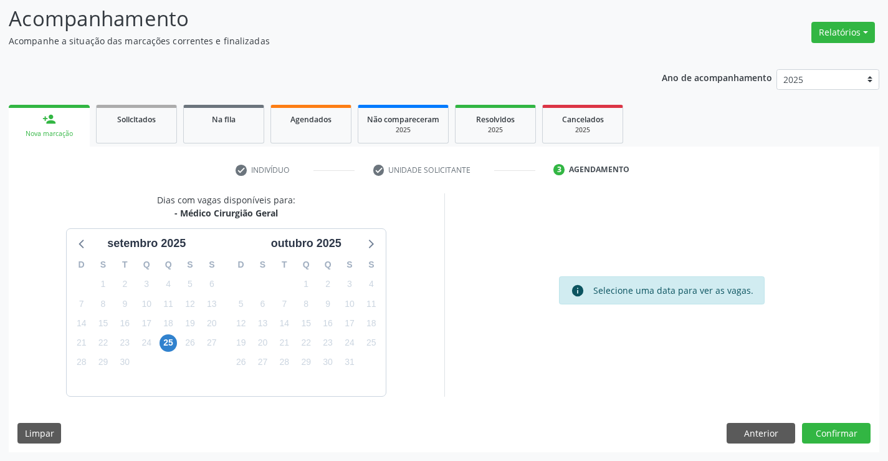
drag, startPoint x: 110, startPoint y: 183, endPoint x: 122, endPoint y: 182, distance: 11.9
click at [116, 183] on div "check Indivíduo check Unidade solicitante 3 Agendamento CNS * 705 0010 0462 215…" at bounding box center [444, 306] width 871 height 292
drag, startPoint x: 146, startPoint y: 173, endPoint x: 131, endPoint y: 155, distance: 23.4
click at [143, 168] on ul "check Indivíduo check Unidade solicitante 3 Agendamento" at bounding box center [444, 170] width 871 height 21
click at [129, 126] on link "Solicitados" at bounding box center [136, 124] width 81 height 39
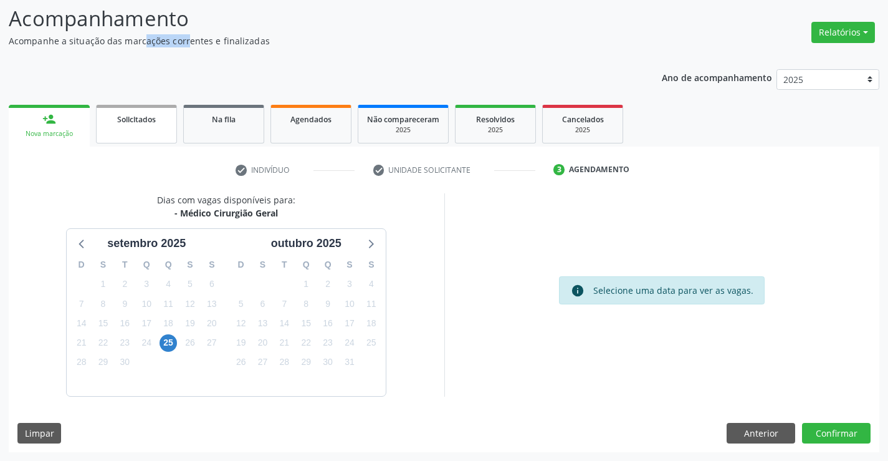
click at [129, 47] on p "Acompanhe a situação das marcações correntes e finalizadas" at bounding box center [314, 40] width 610 height 13
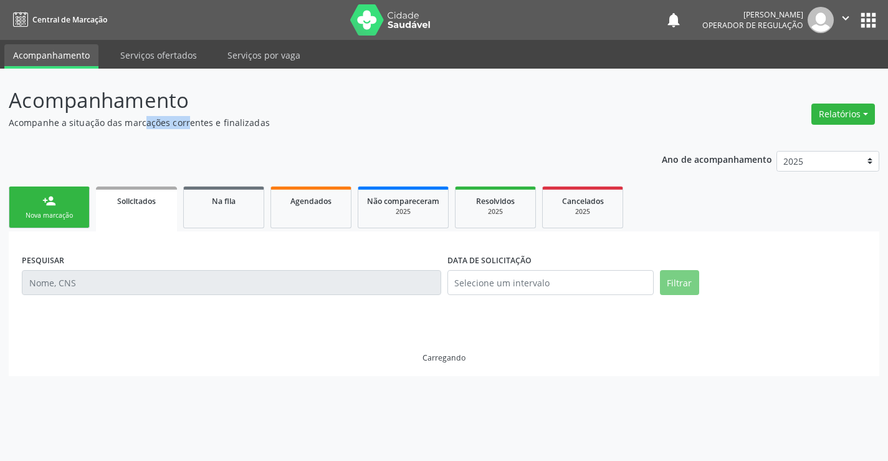
scroll to position [0, 0]
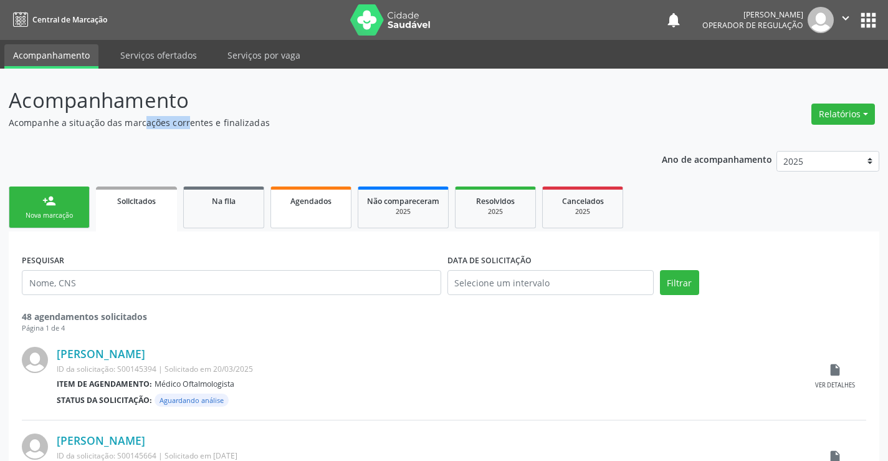
click at [323, 214] on link "Agendados" at bounding box center [311, 207] width 81 height 42
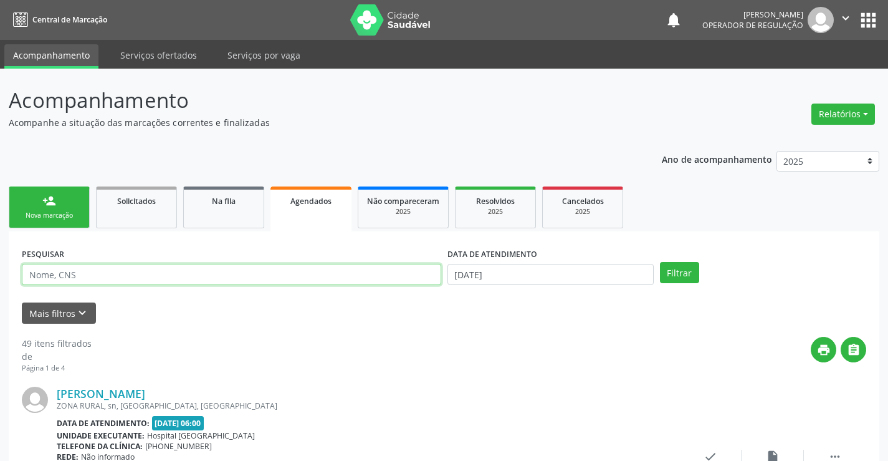
click at [81, 275] on input "text" at bounding box center [231, 274] width 419 height 21
type input "700509967740256"
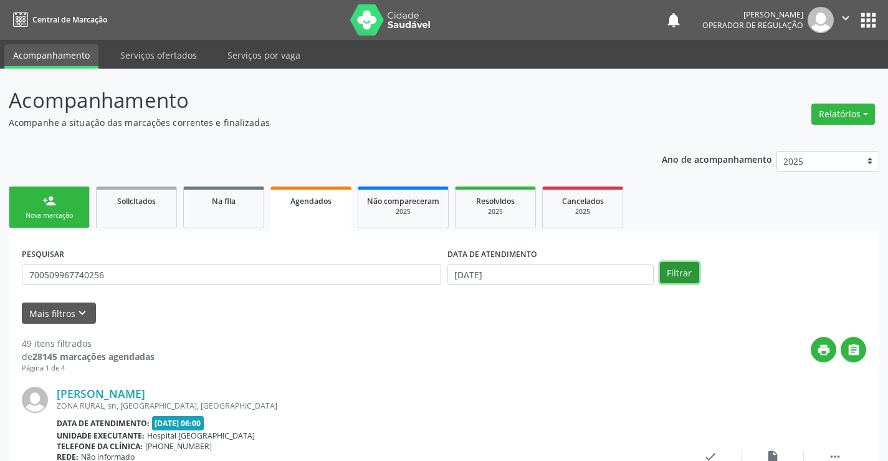
click at [684, 271] on button "Filtrar" at bounding box center [679, 272] width 39 height 21
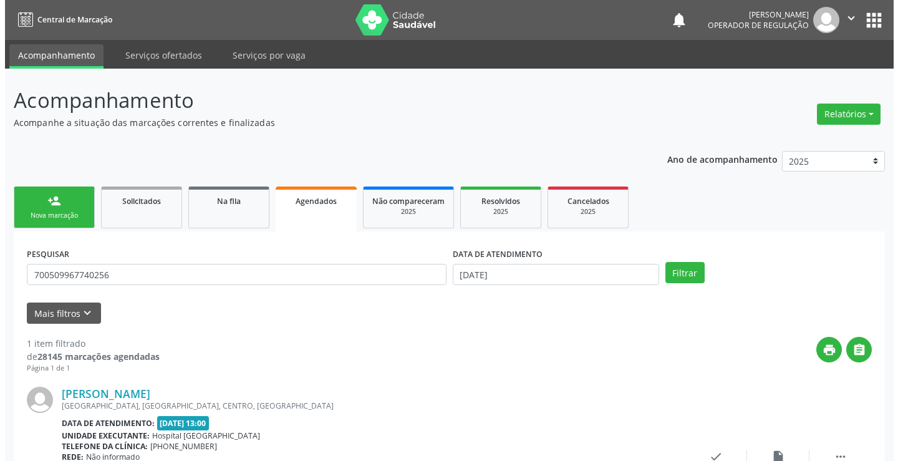
scroll to position [113, 0]
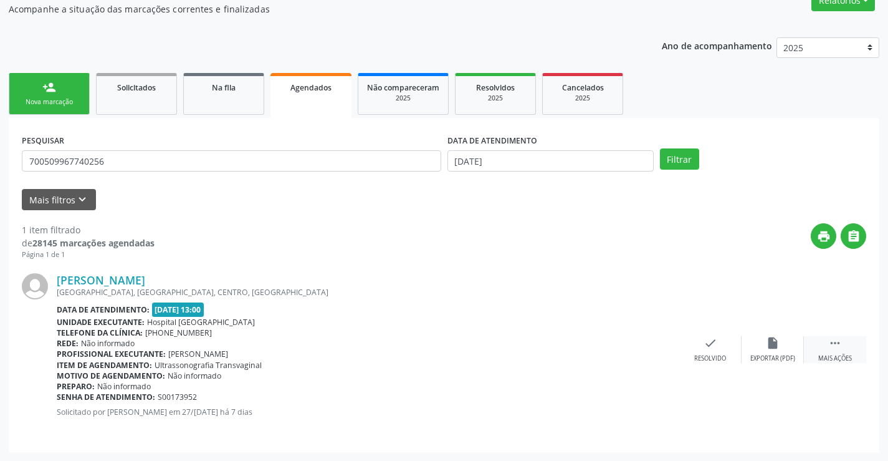
click at [833, 351] on div " Mais ações" at bounding box center [835, 349] width 62 height 27
click at [647, 341] on icon "cancel" at bounding box center [648, 343] width 14 height 14
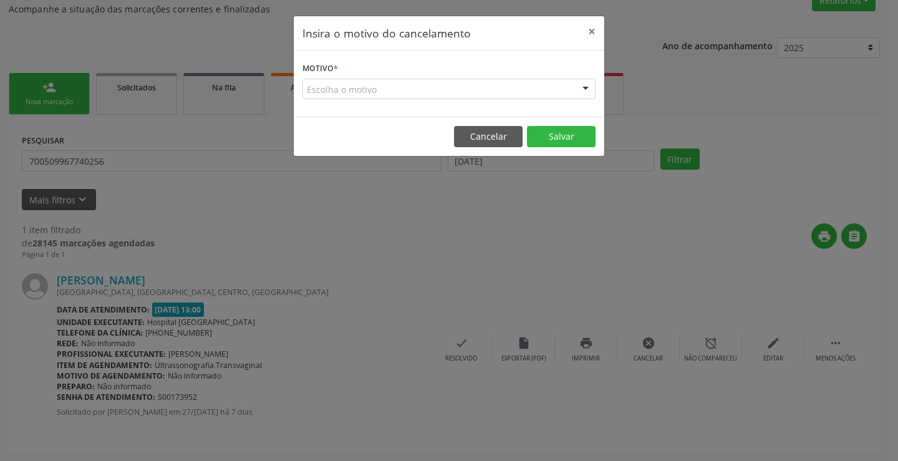
drag, startPoint x: 566, startPoint y: 87, endPoint x: 541, endPoint y: 101, distance: 28.8
click at [565, 87] on div "Escolha o motivo" at bounding box center [448, 89] width 293 height 21
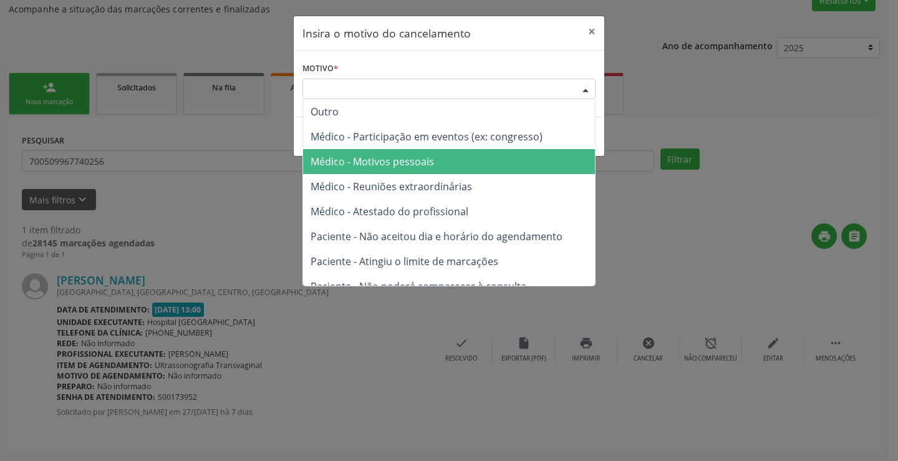
click at [403, 156] on span "Médico - Motivos pessoais" at bounding box center [371, 162] width 123 height 14
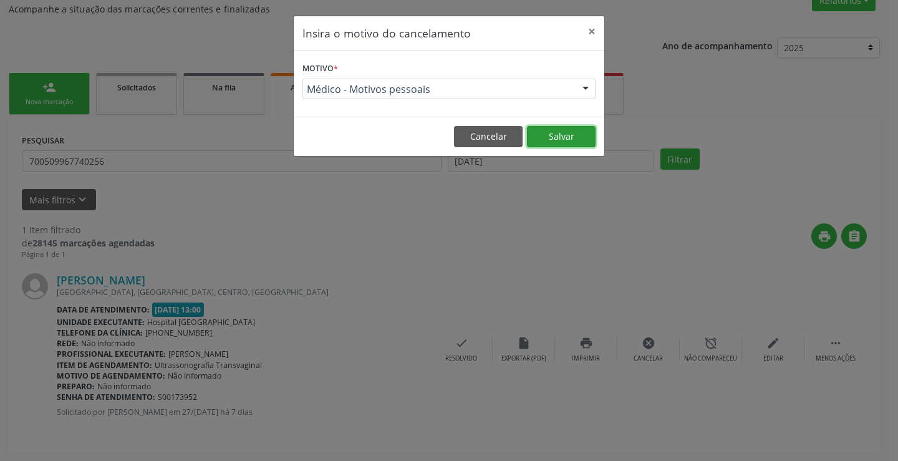
click at [557, 132] on button "Salvar" at bounding box center [561, 136] width 69 height 21
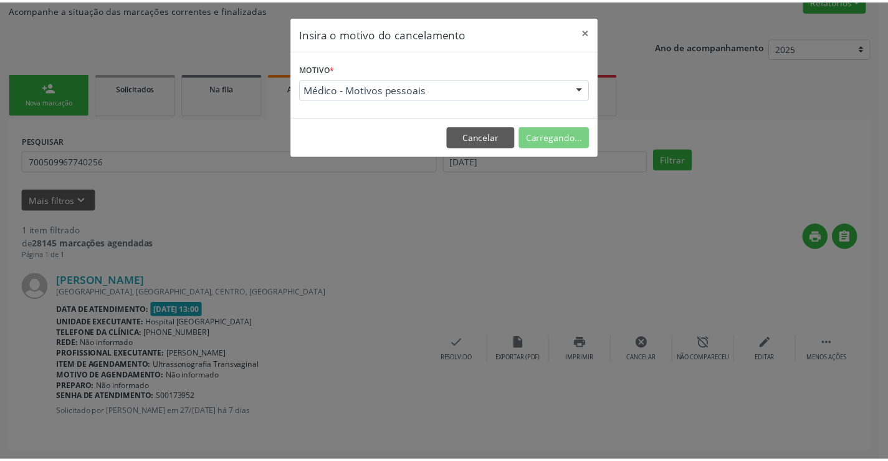
scroll to position [0, 0]
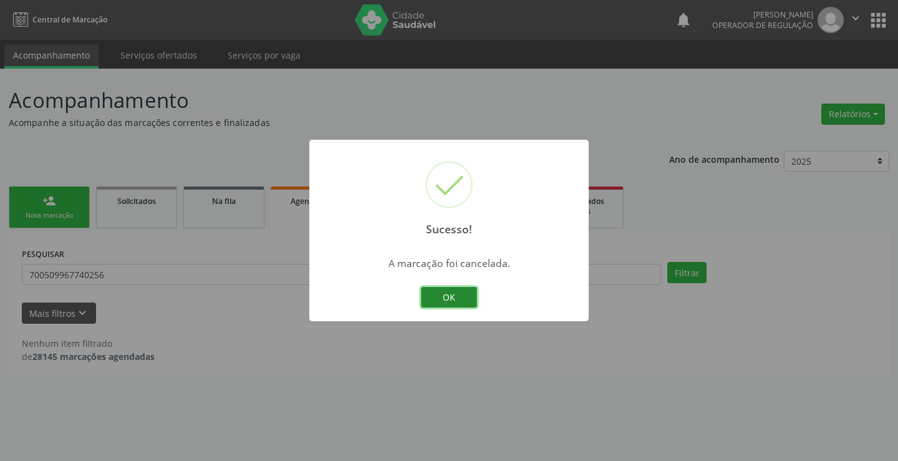
click at [448, 294] on button "OK" at bounding box center [449, 297] width 56 height 21
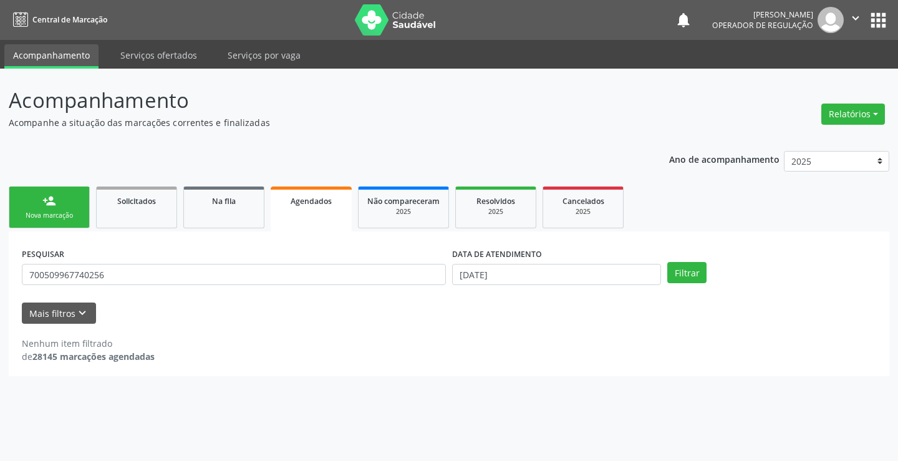
click at [44, 208] on link "person_add Nova marcação" at bounding box center [49, 207] width 81 height 42
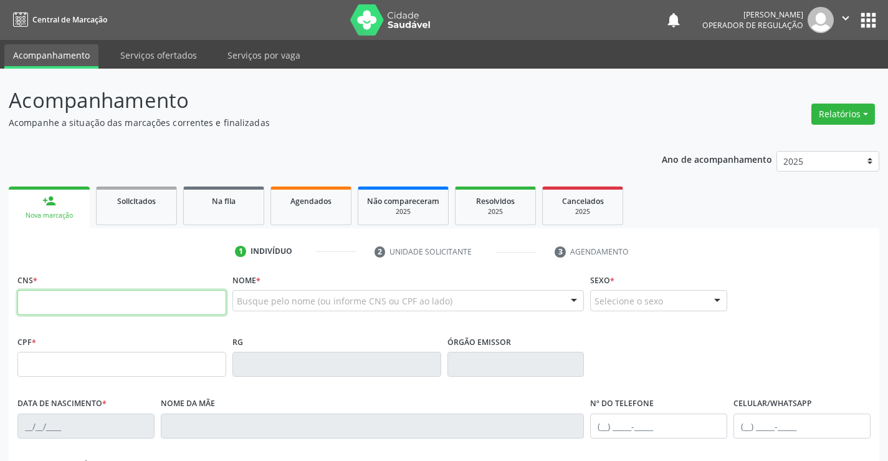
click at [87, 303] on input "text" at bounding box center [121, 302] width 209 height 25
type input "701 4066 3563 8333"
type input "0725245883"
type input "02[DATE]"
type input "[PHONE_NUMBER]"
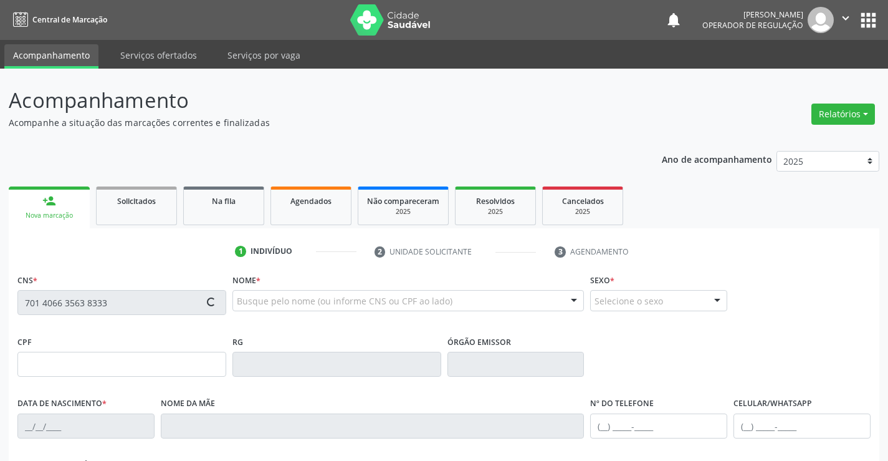
type input "[PHONE_NUMBER]"
type input "445.044.545-72"
type input "SN"
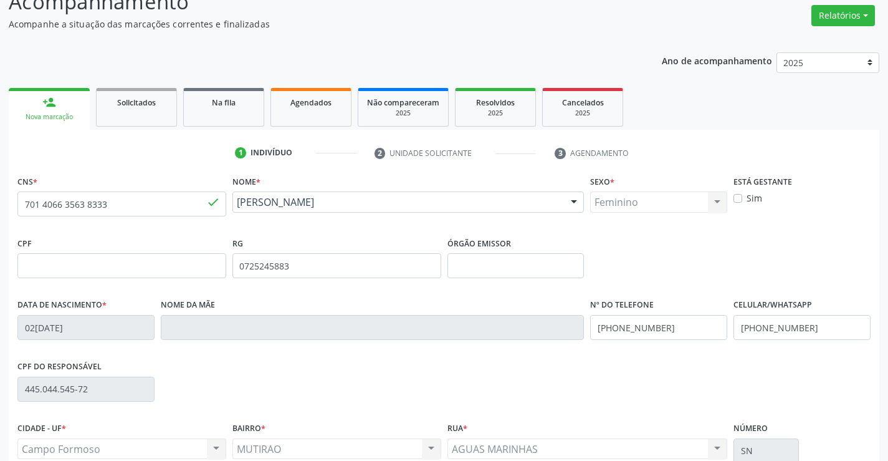
scroll to position [215, 0]
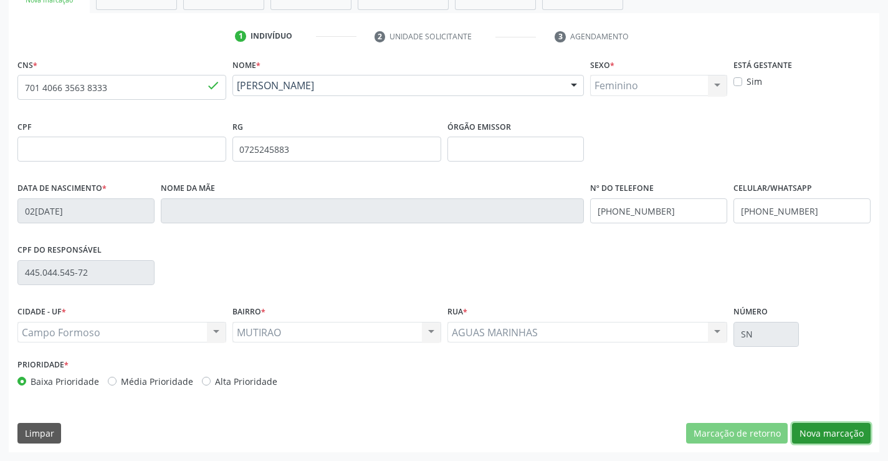
click at [823, 431] on button "Nova marcação" at bounding box center [831, 433] width 79 height 21
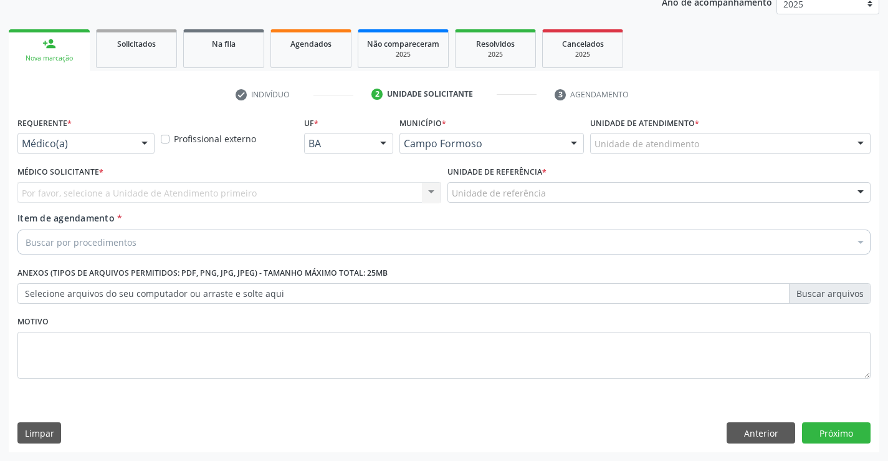
click at [144, 140] on div at bounding box center [144, 143] width 19 height 21
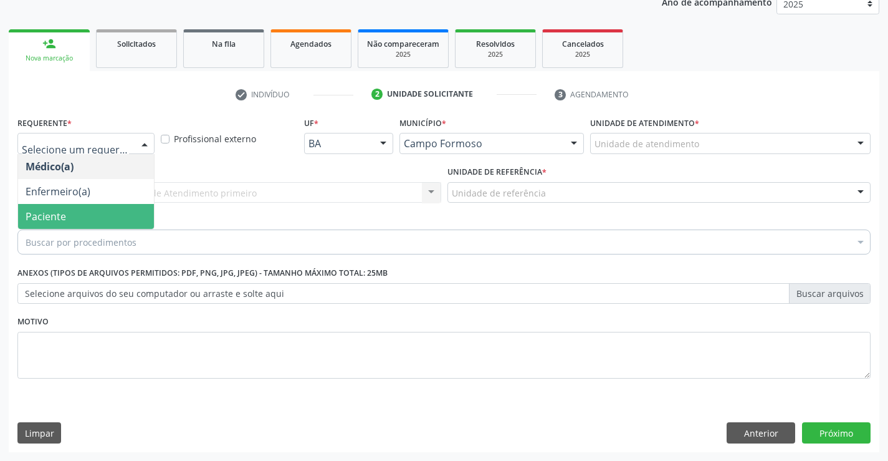
drag, startPoint x: 65, startPoint y: 217, endPoint x: 188, endPoint y: 195, distance: 124.1
click at [72, 215] on span "Paciente" at bounding box center [86, 216] width 136 height 25
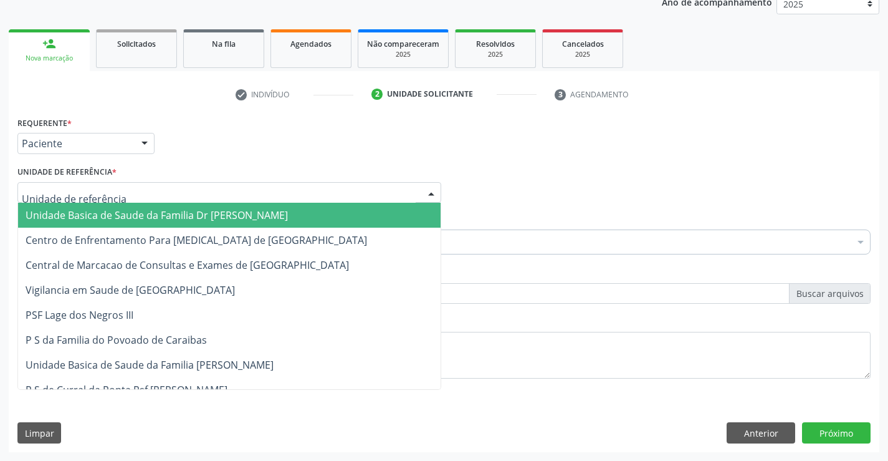
drag, startPoint x: 196, startPoint y: 193, endPoint x: 154, endPoint y: 211, distance: 45.8
click at [196, 193] on div at bounding box center [229, 192] width 424 height 21
drag, startPoint x: 152, startPoint y: 211, endPoint x: 209, endPoint y: 242, distance: 64.7
click at [160, 213] on span "Unidade Basica de Saude da Familia Dr [PERSON_NAME]" at bounding box center [157, 215] width 262 height 14
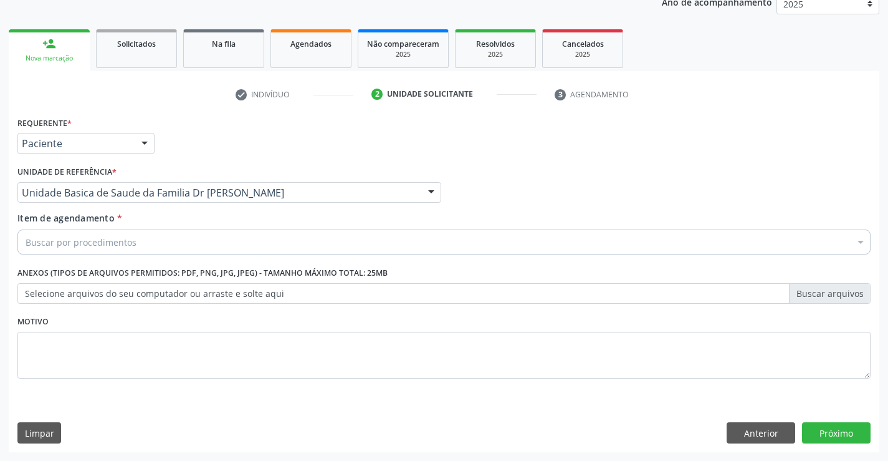
click at [160, 250] on div "Buscar por procedimentos" at bounding box center [443, 241] width 853 height 25
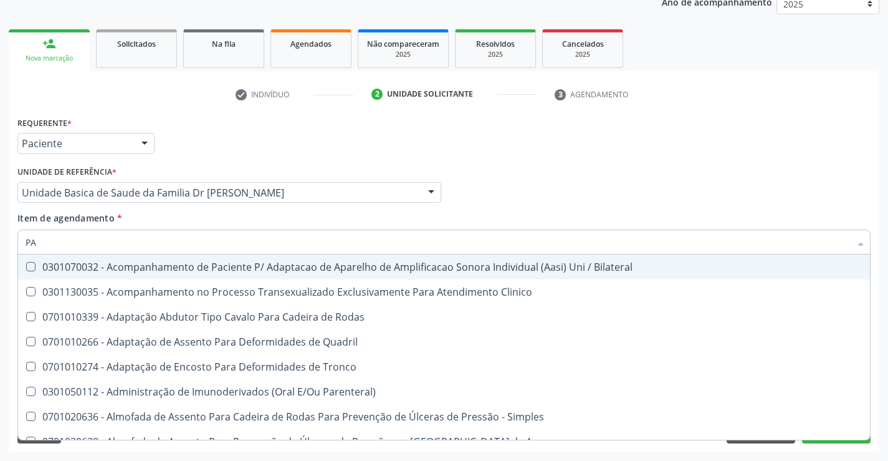
type input "P"
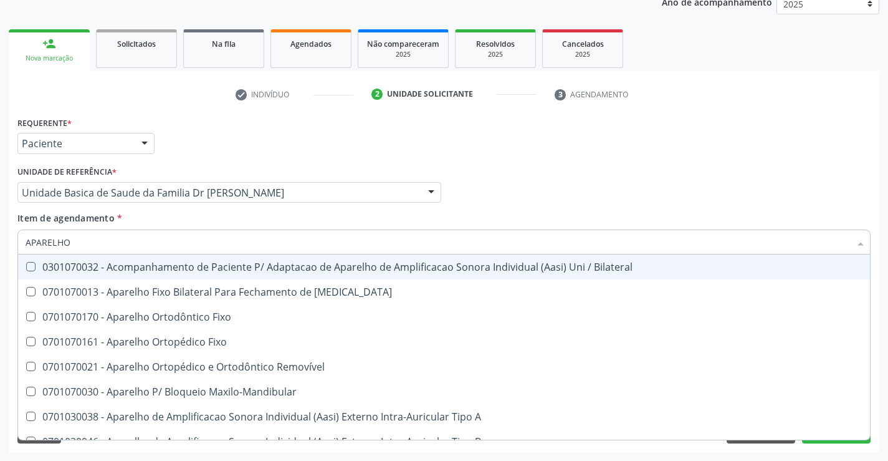
type input "APARELHO U"
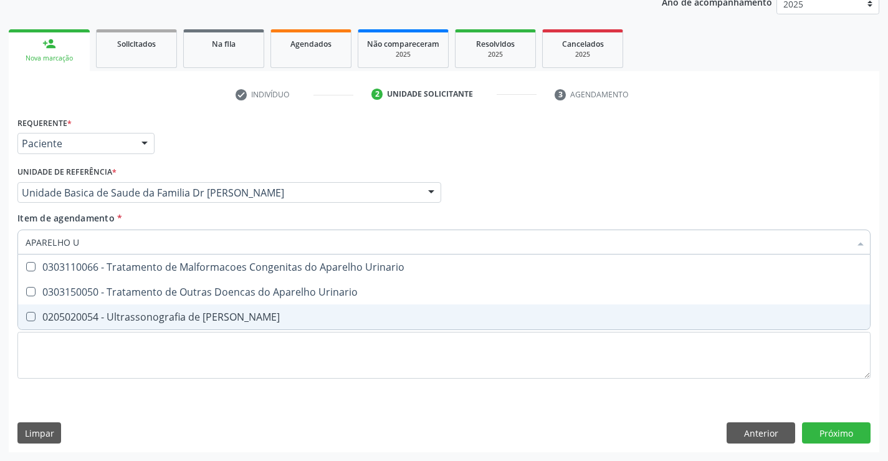
drag, startPoint x: 165, startPoint y: 312, endPoint x: 317, endPoint y: 395, distance: 172.7
click at [188, 322] on div "0205020054 - Ultrassonografia de [PERSON_NAME]" at bounding box center [444, 317] width 837 height 10
checkbox Urinario "true"
click at [320, 393] on div "Requerente * Paciente Médico(a) Enfermeiro(a) Paciente Nenhum resultado encontr…" at bounding box center [443, 254] width 853 height 282
checkbox Urinario "true"
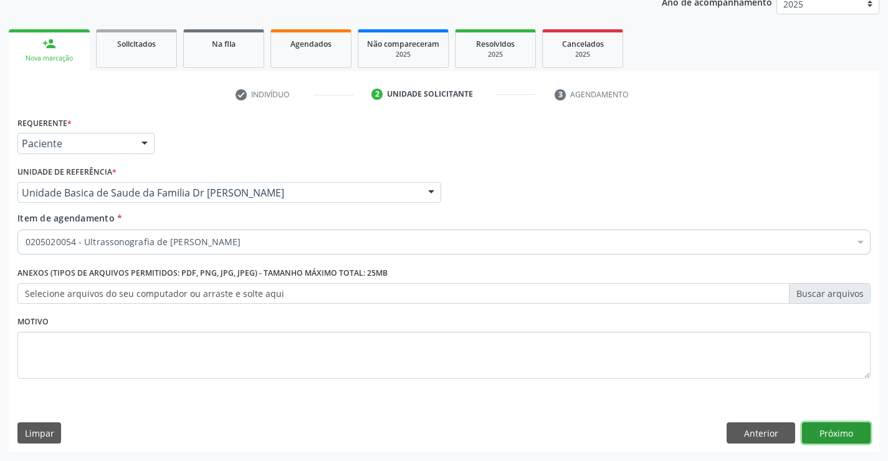
click at [848, 436] on button "Próximo" at bounding box center [836, 432] width 69 height 21
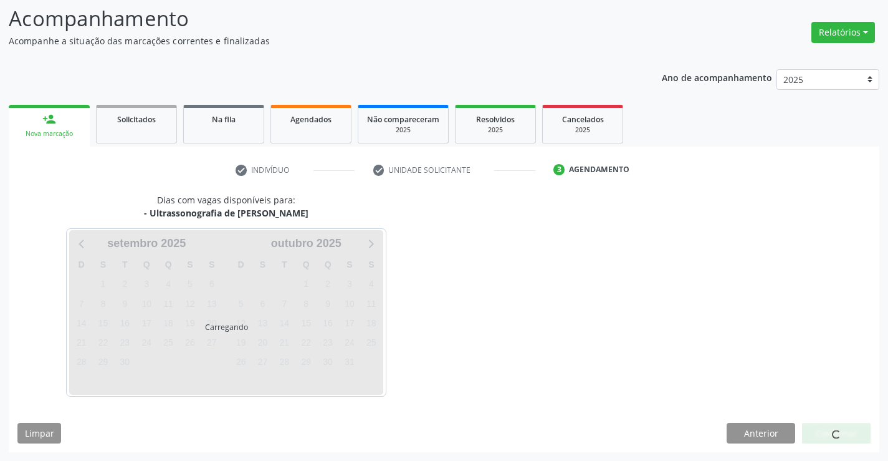
scroll to position [82, 0]
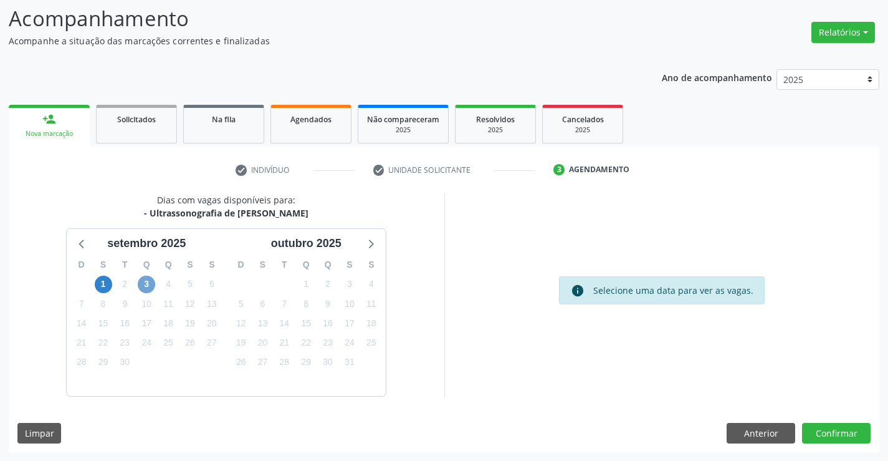
click at [143, 282] on span "3" at bounding box center [146, 283] width 17 height 17
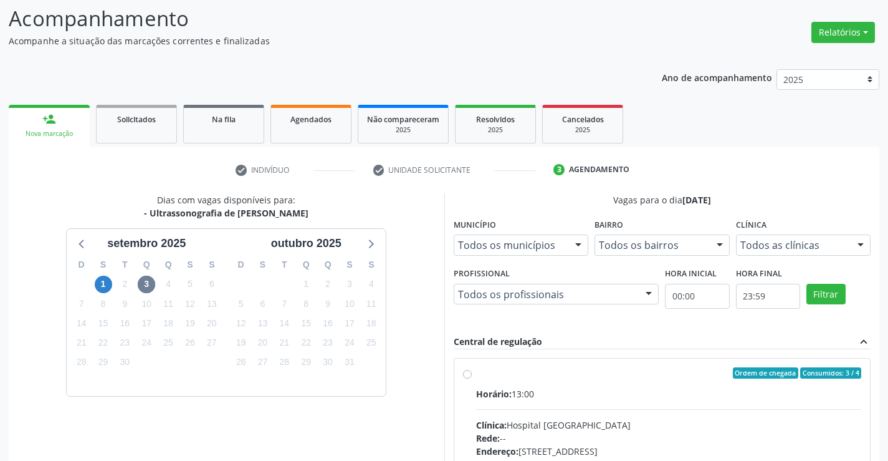
drag, startPoint x: 514, startPoint y: 385, endPoint x: 526, endPoint y: 380, distance: 12.8
click at [514, 385] on label "Ordem de chegada Consumidos: 3 / 4 Horário: 13:00 Clínica: Hospital [GEOGRAPHIC…" at bounding box center [669, 462] width 386 height 191
click at [472, 378] on input "Ordem de chegada Consumidos: 3 / 4 Horário: 13:00 Clínica: Hospital [GEOGRAPHIC…" at bounding box center [467, 372] width 9 height 11
radio input "true"
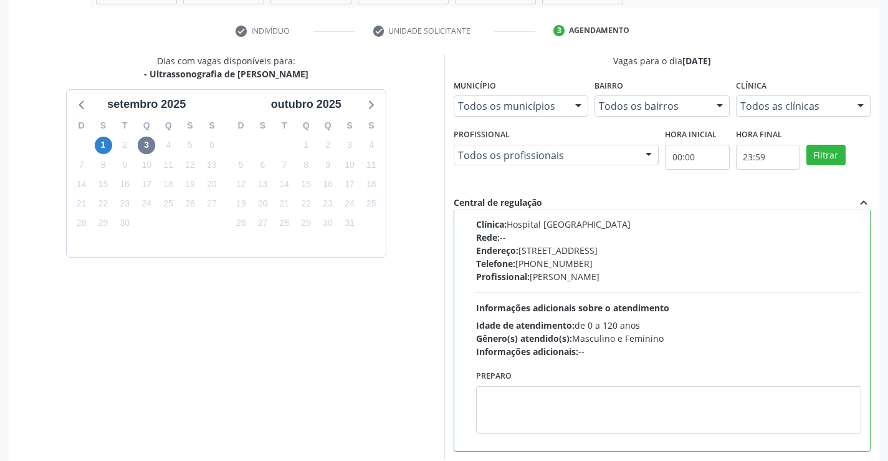
scroll to position [284, 0]
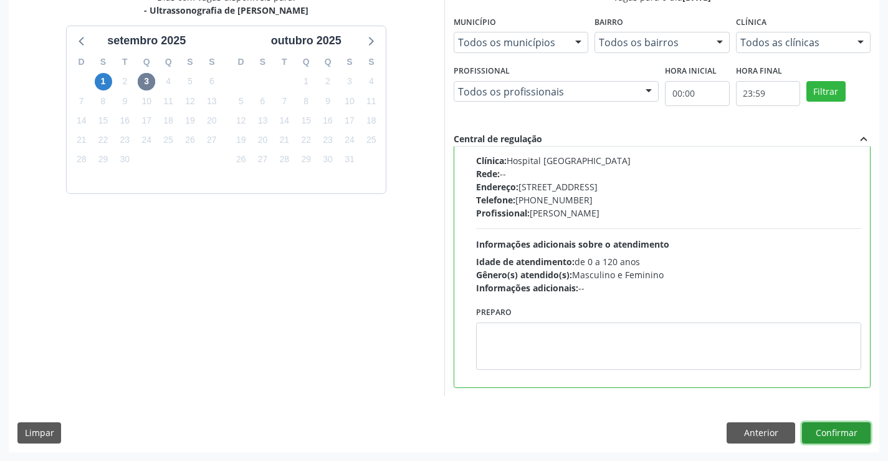
click at [843, 431] on button "Confirmar" at bounding box center [836, 432] width 69 height 21
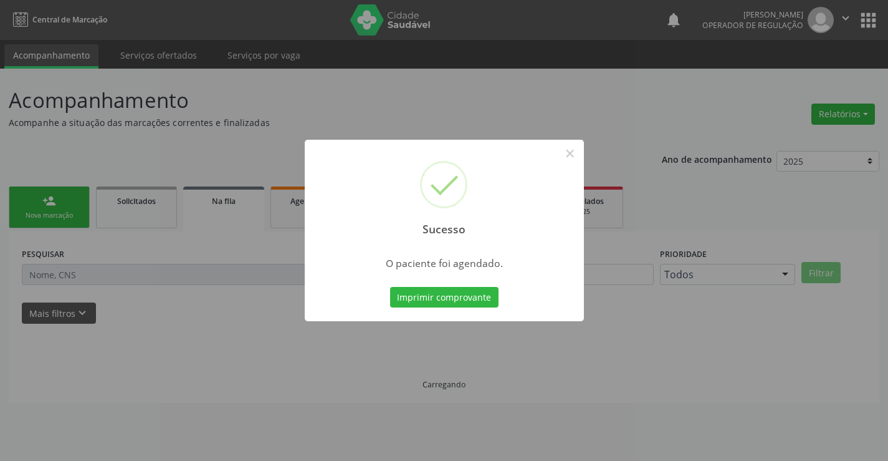
scroll to position [0, 0]
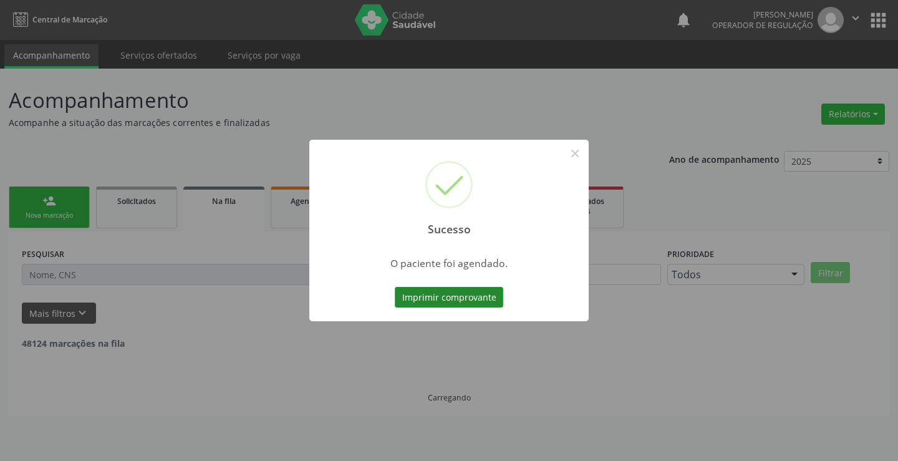
click at [444, 297] on button "Imprimir comprovante" at bounding box center [449, 297] width 108 height 21
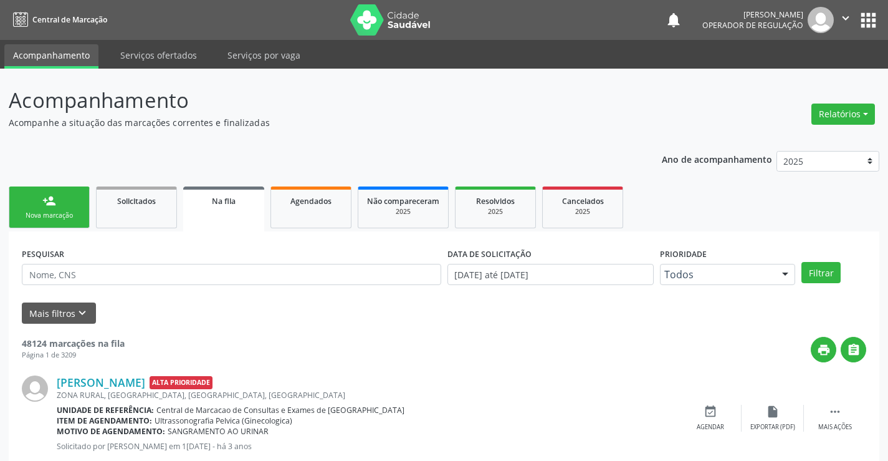
click at [64, 213] on div "Nova marcação" at bounding box center [49, 215] width 62 height 9
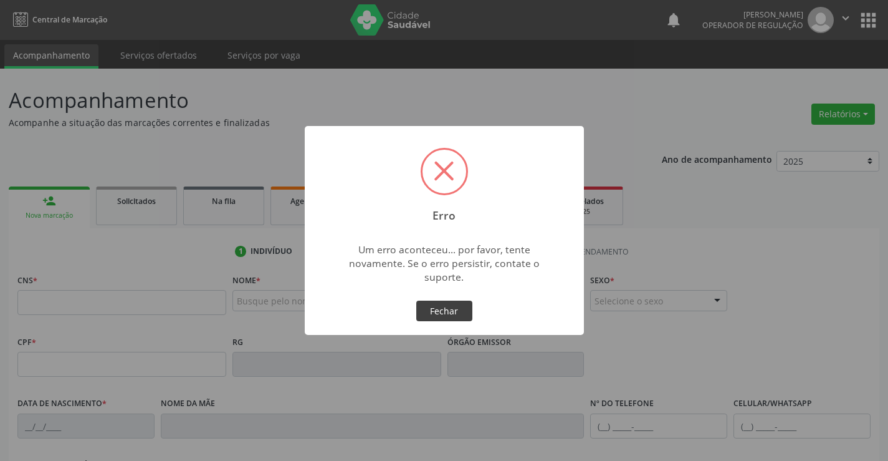
click at [451, 318] on button "Fechar" at bounding box center [444, 310] width 56 height 21
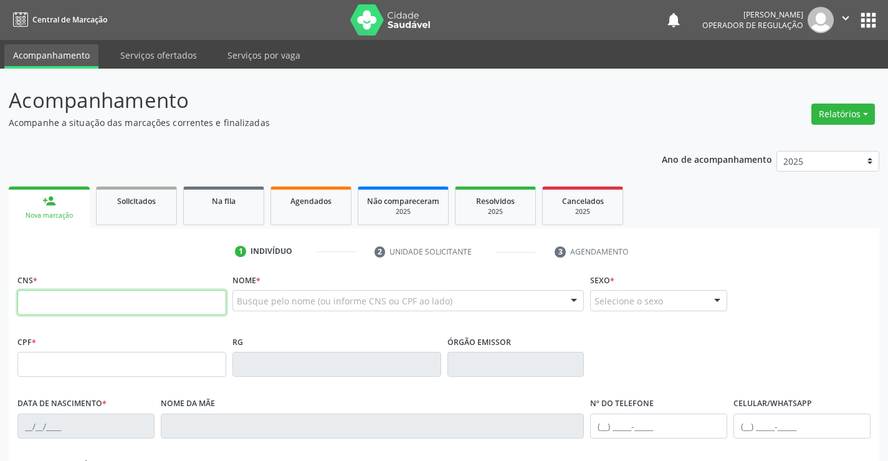
drag, startPoint x: 78, startPoint y: 301, endPoint x: 209, endPoint y: 320, distance: 132.3
click at [85, 301] on input "text" at bounding box center [121, 302] width 209 height 25
type input "704 7047 5873 8239"
type input "0255593031"
type input "[DATE]"
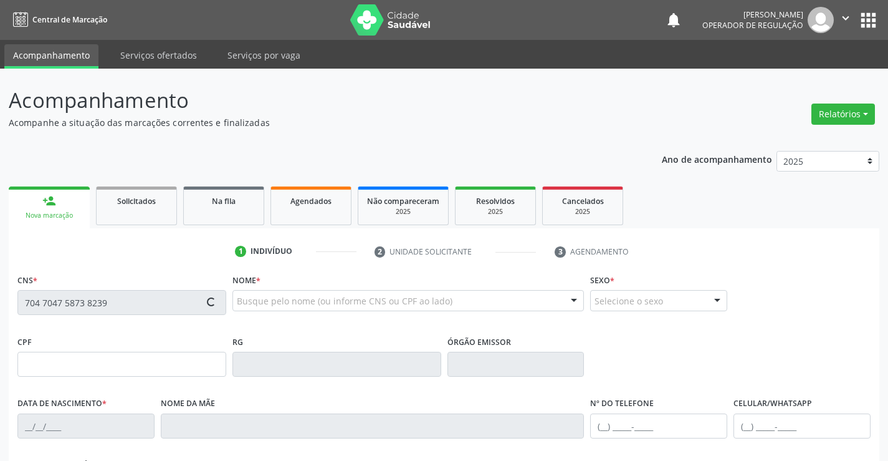
type input "[PHONE_NUMBER]"
type input "244.308.205-97"
type input "S/N"
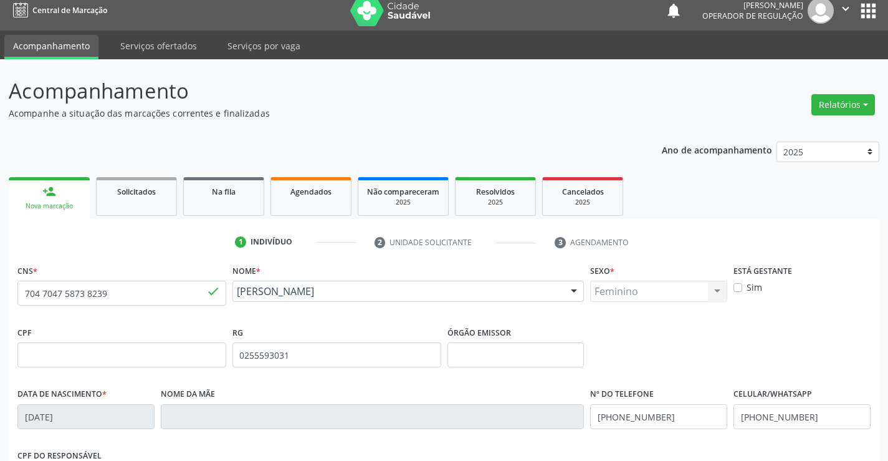
scroll to position [215, 0]
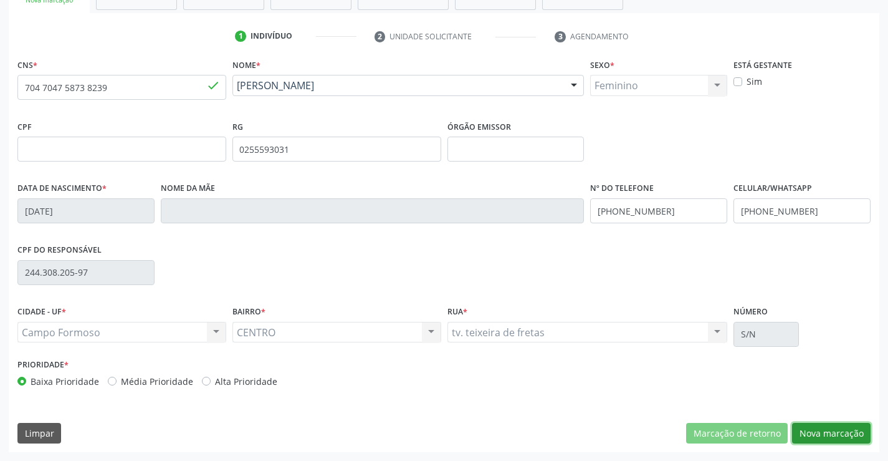
drag, startPoint x: 828, startPoint y: 438, endPoint x: 830, endPoint y: 431, distance: 7.0
click at [830, 434] on button "Nova marcação" at bounding box center [831, 433] width 79 height 21
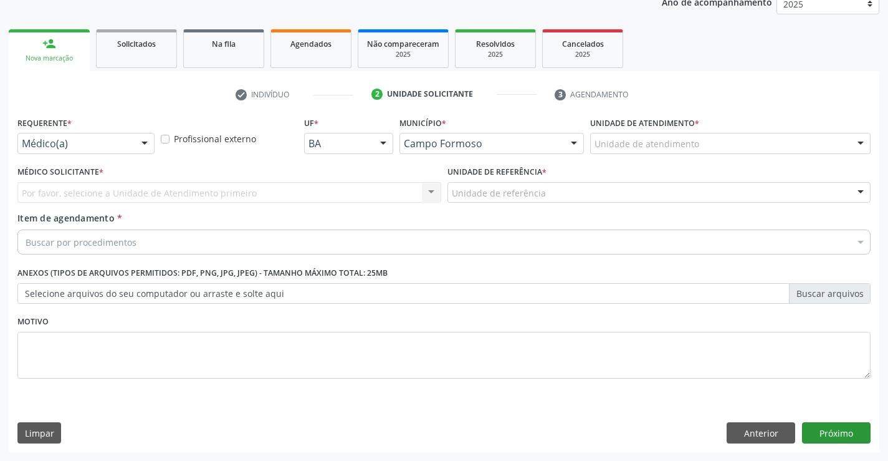
scroll to position [157, 0]
drag, startPoint x: 117, startPoint y: 147, endPoint x: 149, endPoint y: 160, distance: 34.4
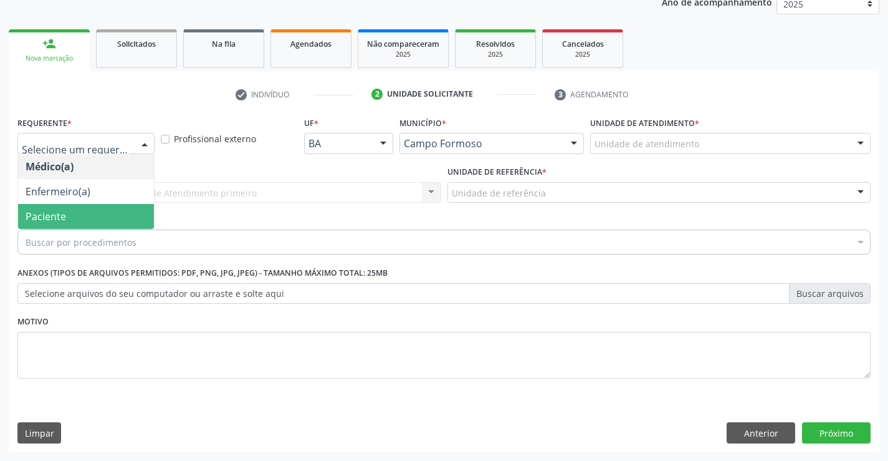
drag, startPoint x: 54, startPoint y: 217, endPoint x: 234, endPoint y: 214, distance: 180.1
click at [55, 217] on span "Paciente" at bounding box center [46, 216] width 41 height 14
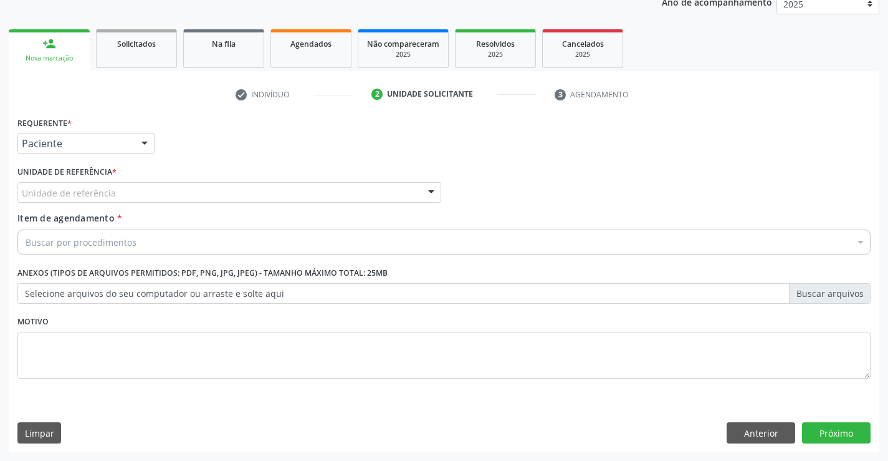
click at [249, 196] on div "Unidade de referência" at bounding box center [229, 192] width 424 height 21
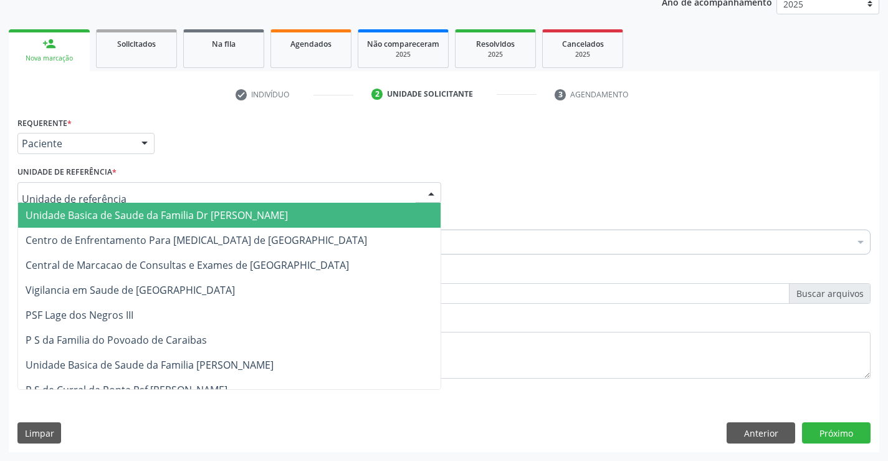
drag, startPoint x: 152, startPoint y: 214, endPoint x: 163, endPoint y: 224, distance: 14.6
click at [155, 218] on span "Unidade Basica de Saude da Familia Dr [PERSON_NAME]" at bounding box center [157, 215] width 262 height 14
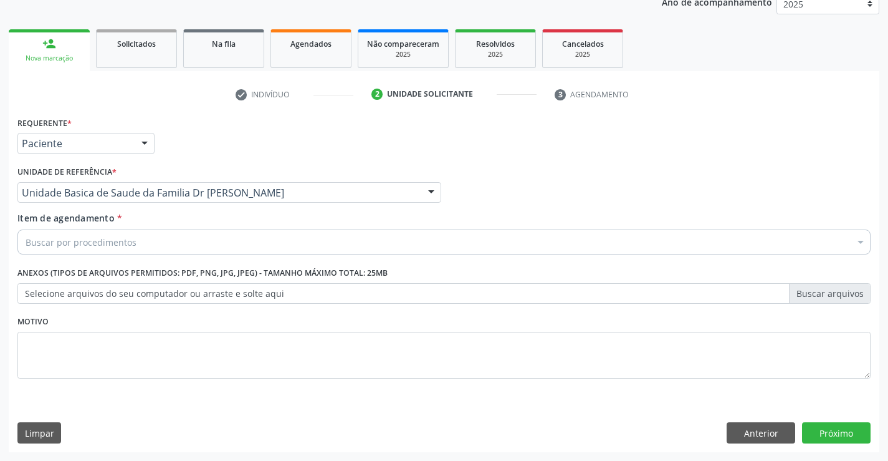
drag, startPoint x: 93, startPoint y: 247, endPoint x: 107, endPoint y: 211, distance: 39.2
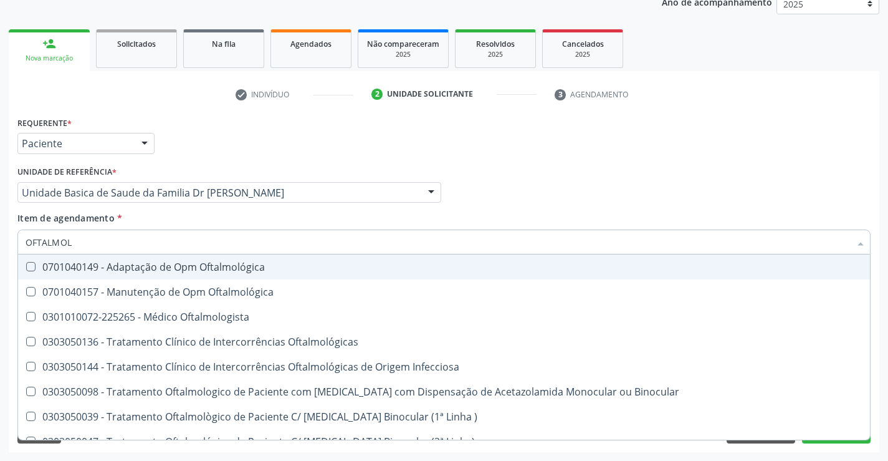
type input "OFTALMOLO"
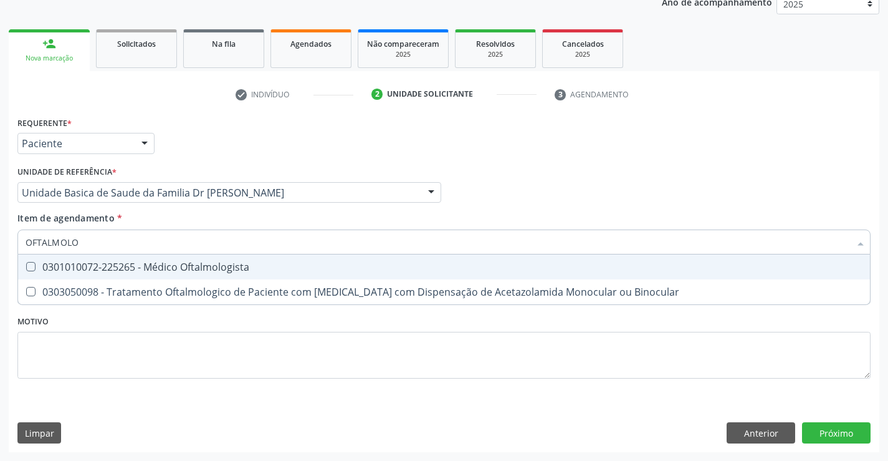
drag, startPoint x: 170, startPoint y: 266, endPoint x: 216, endPoint y: 302, distance: 58.2
click at [171, 269] on div "0301010072-225265 - Médico Oftalmologista" at bounding box center [444, 267] width 837 height 10
checkbox Oftalmologista "true"
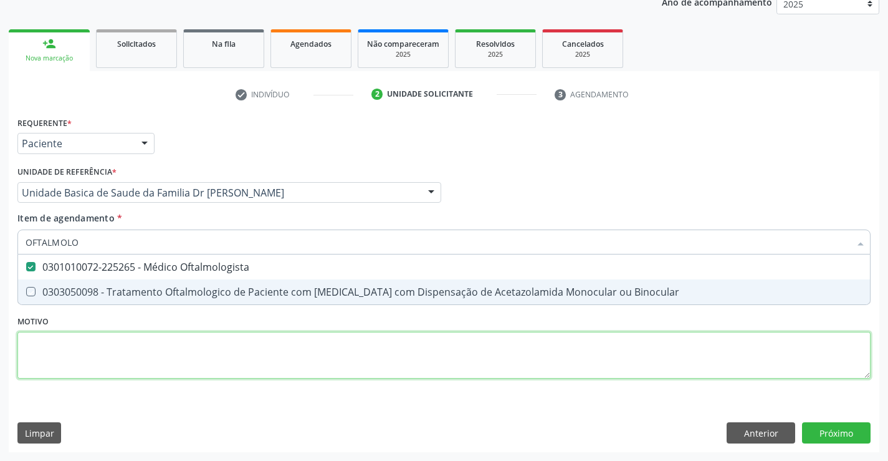
click at [234, 342] on div "Requerente * Paciente Médico(a) Enfermeiro(a) Paciente Nenhum resultado encontr…" at bounding box center [443, 254] width 853 height 282
checkbox Binocular "true"
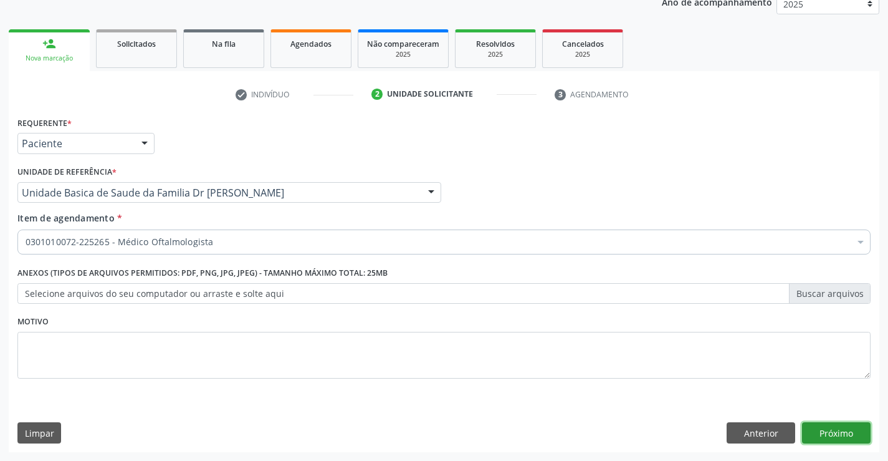
click at [833, 431] on button "Próximo" at bounding box center [836, 432] width 69 height 21
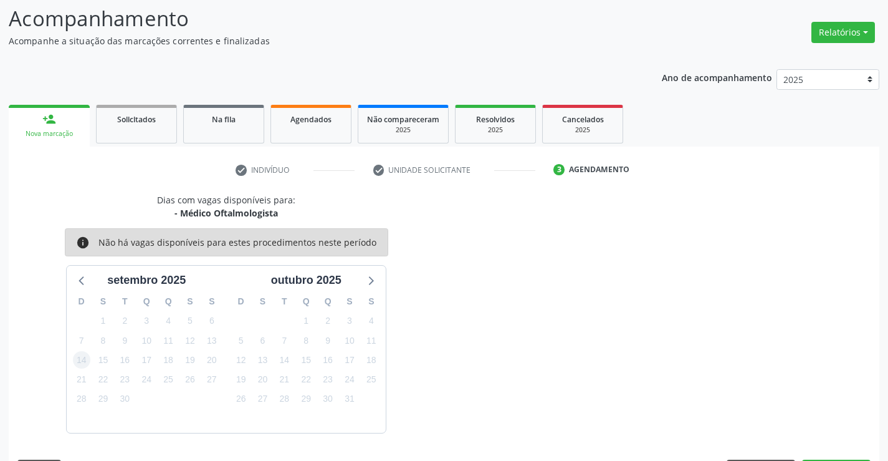
scroll to position [118, 0]
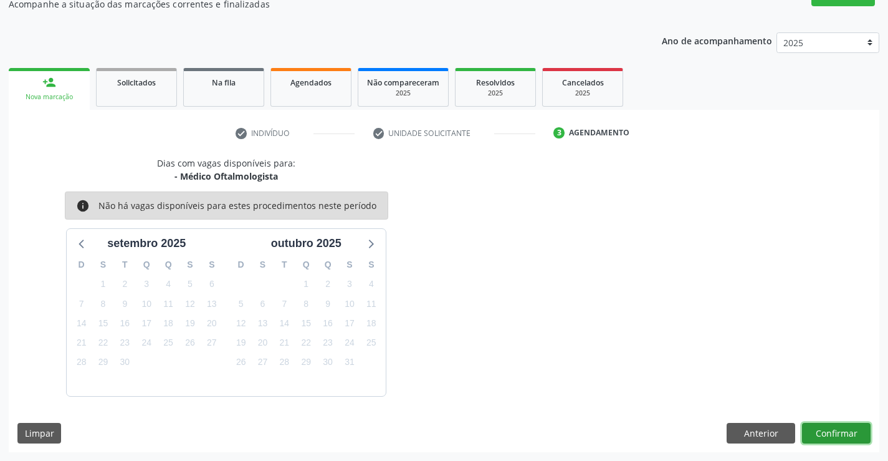
click at [833, 429] on button "Confirmar" at bounding box center [836, 433] width 69 height 21
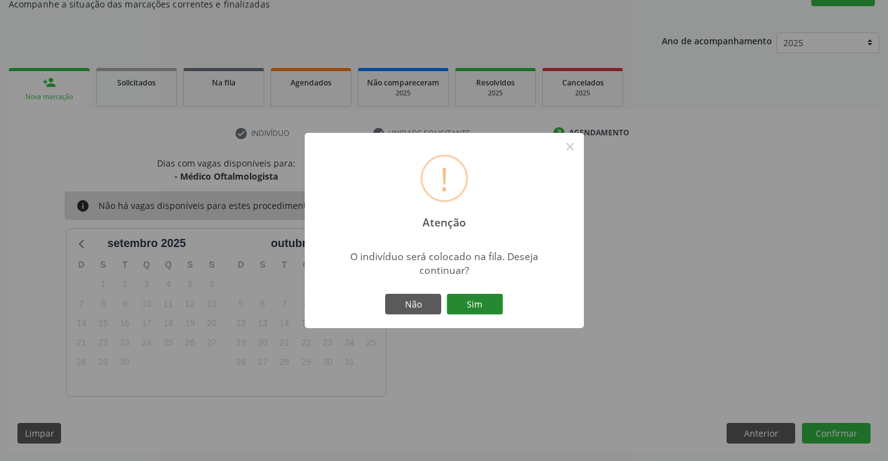
click at [480, 304] on button "Sim" at bounding box center [475, 304] width 56 height 21
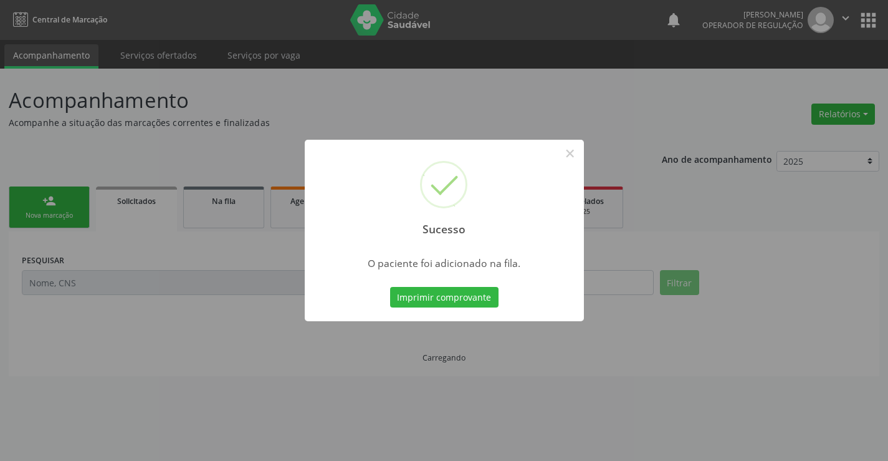
scroll to position [0, 0]
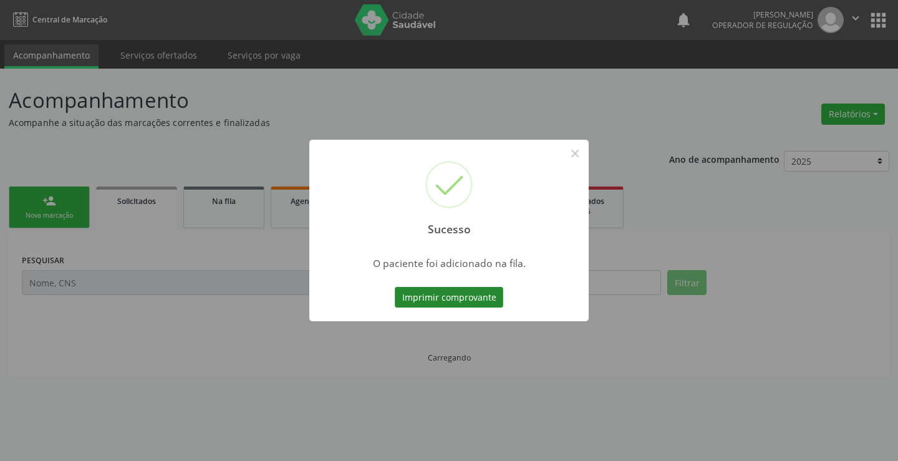
click at [465, 295] on button "Imprimir comprovante" at bounding box center [449, 297] width 108 height 21
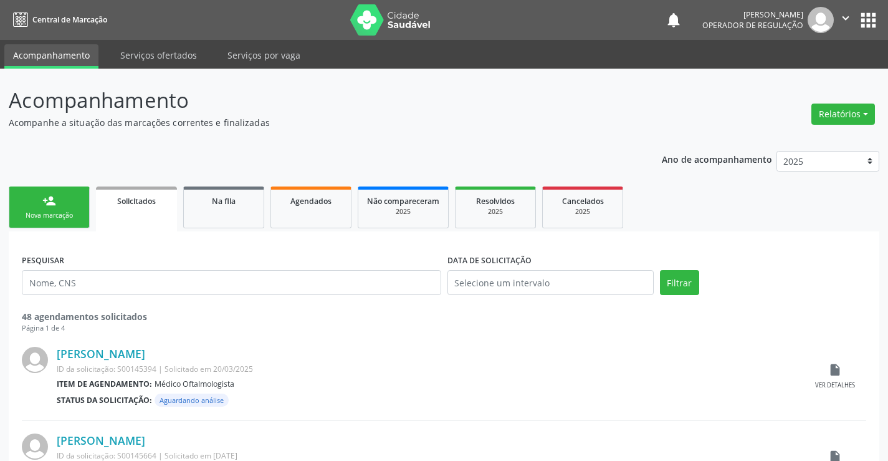
click at [848, 16] on icon "" at bounding box center [846, 18] width 14 height 14
click at [783, 75] on link "Sair" at bounding box center [814, 75] width 86 height 17
